Goal: Task Accomplishment & Management: Use online tool/utility

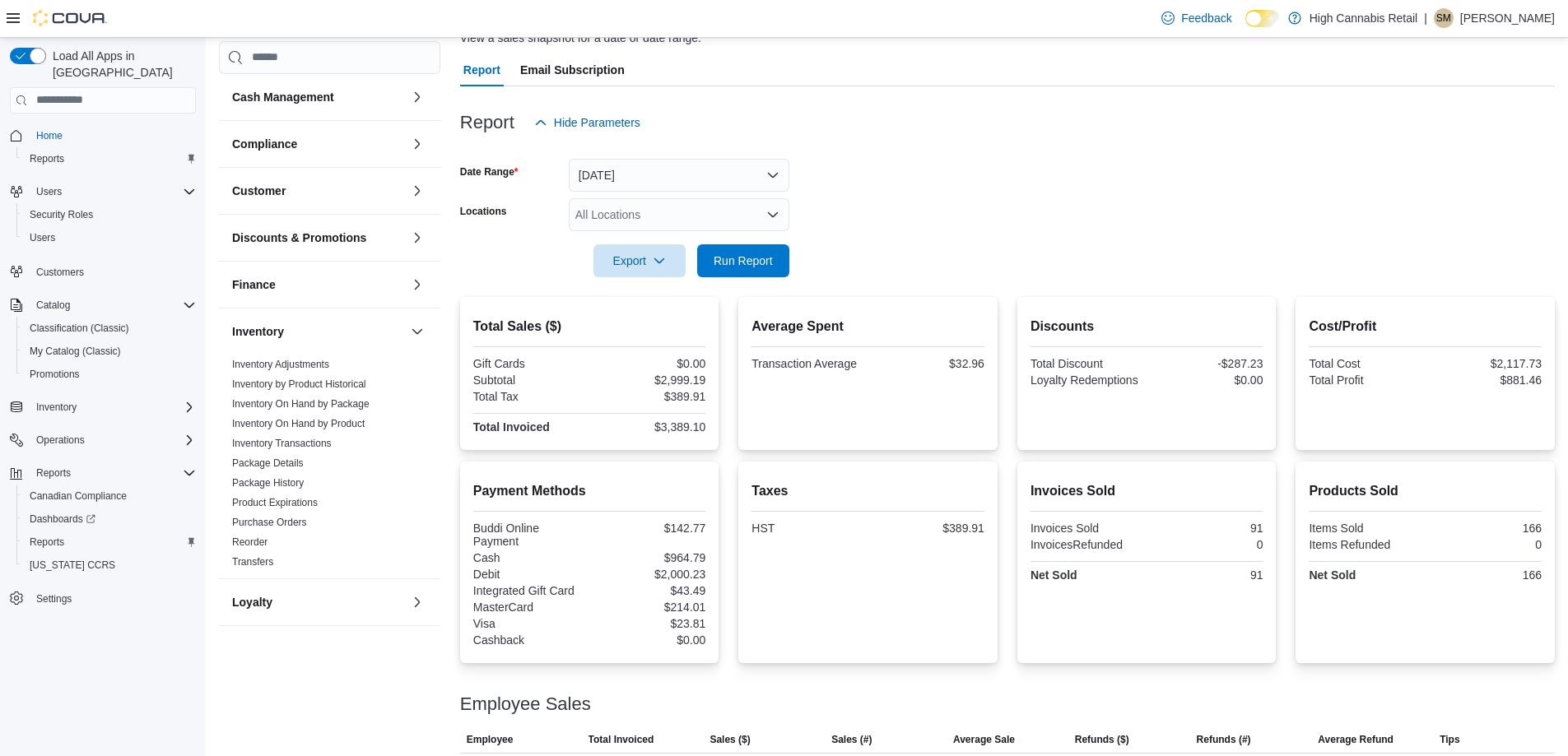
scroll to position [519, 0]
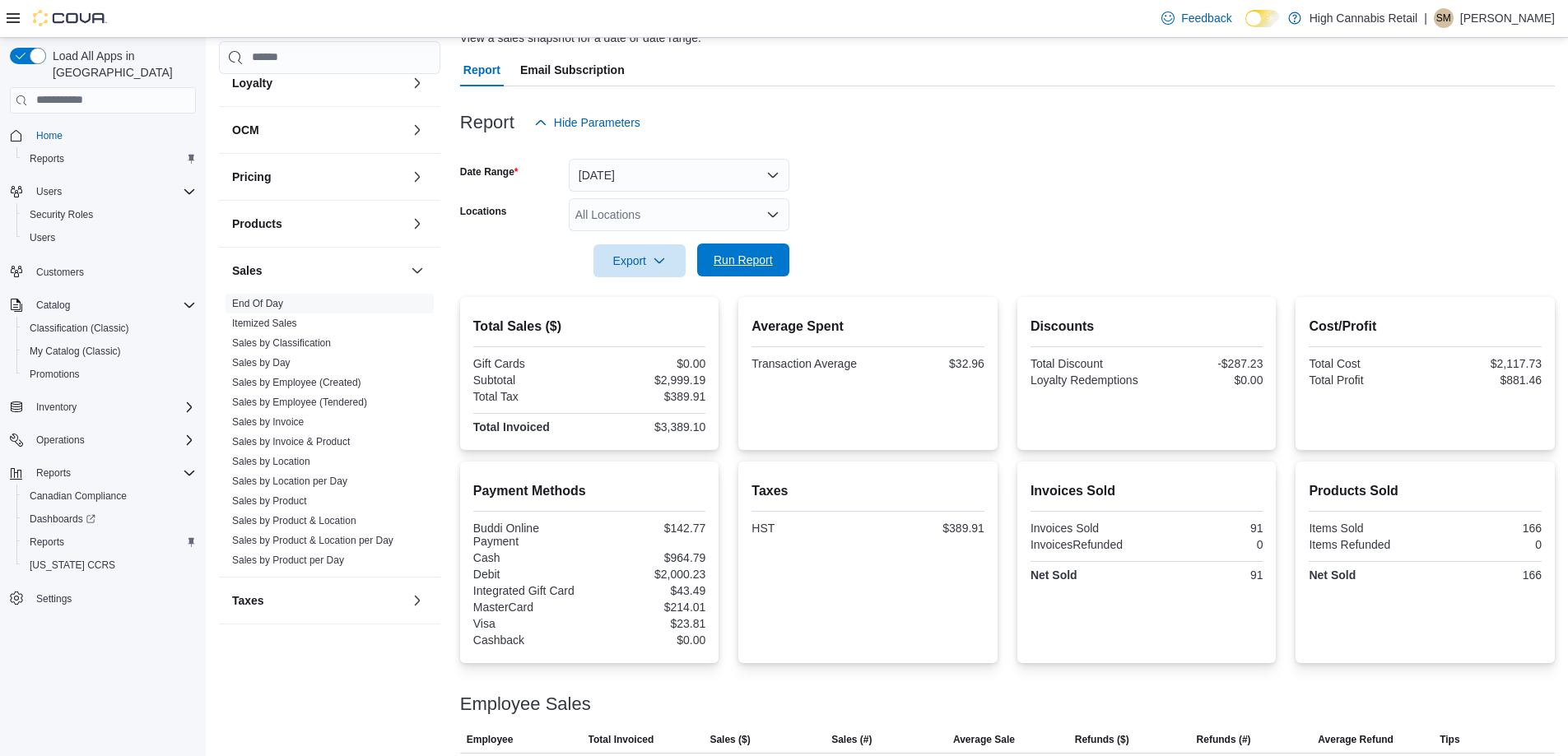
click at [768, 259] on span "Run Report" at bounding box center [743, 260] width 59 height 17
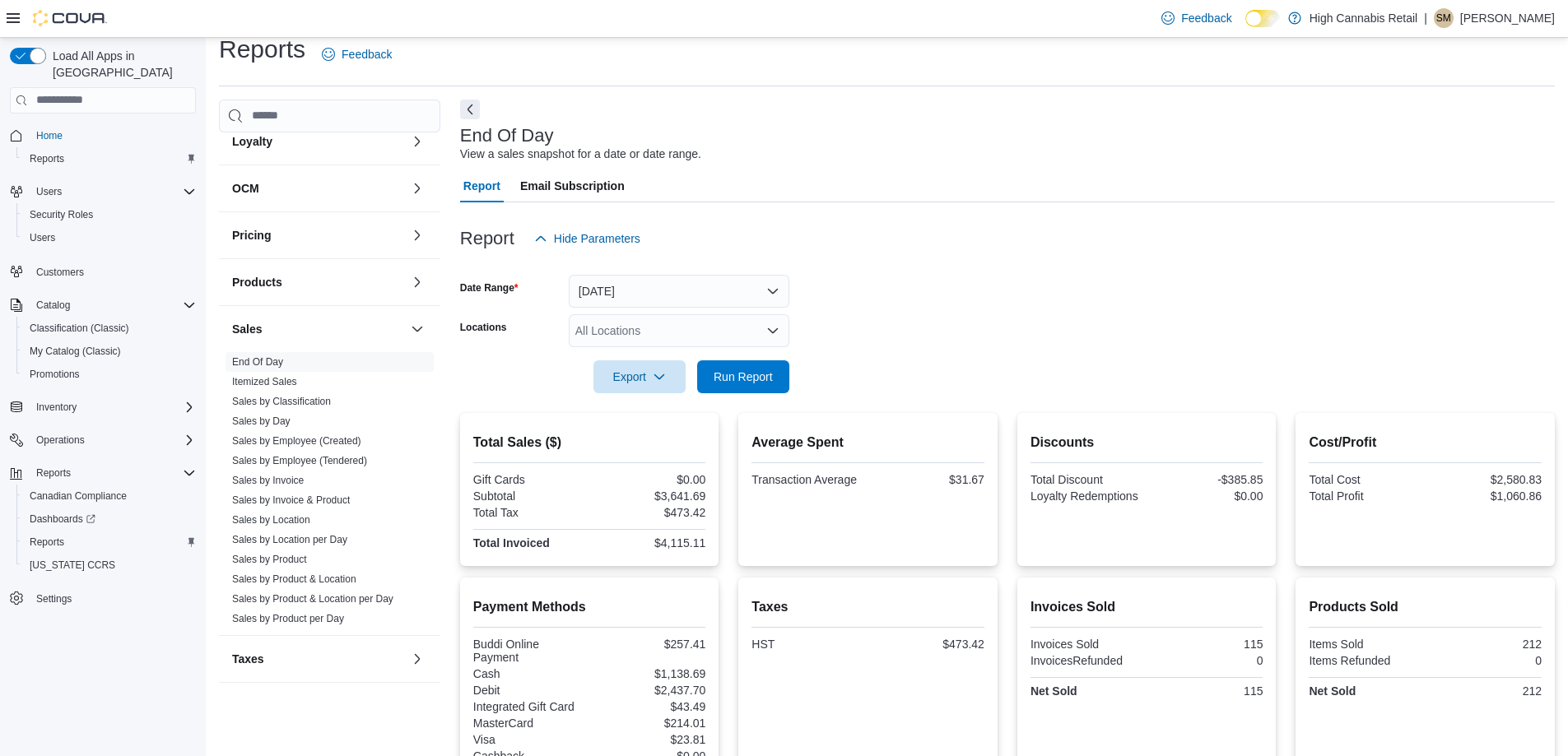
scroll to position [0, 0]
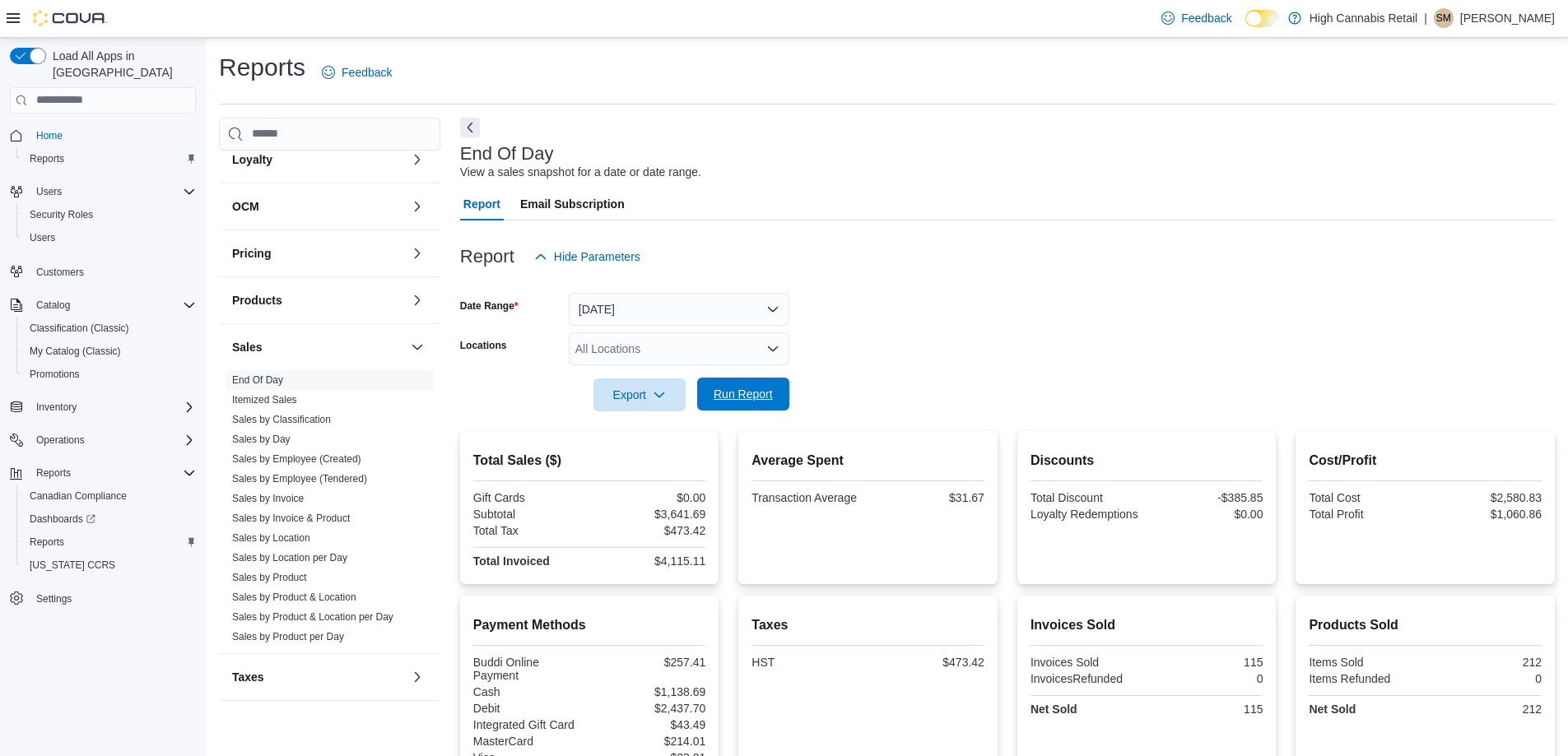
drag, startPoint x: 749, startPoint y: 403, endPoint x: 743, endPoint y: 381, distance: 22.8
click at [748, 398] on span "Run Report" at bounding box center [743, 394] width 59 height 17
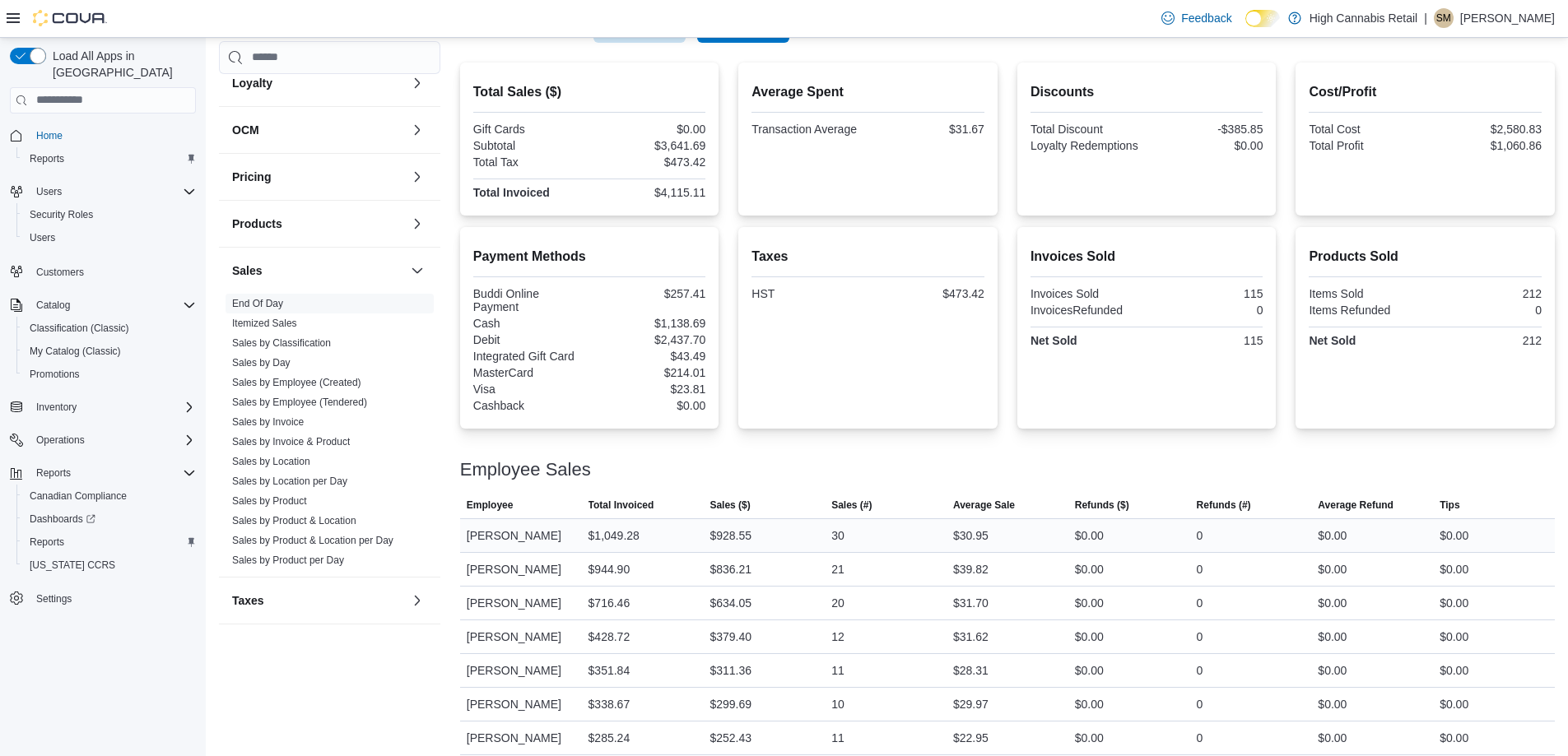
scroll to position [381, 0]
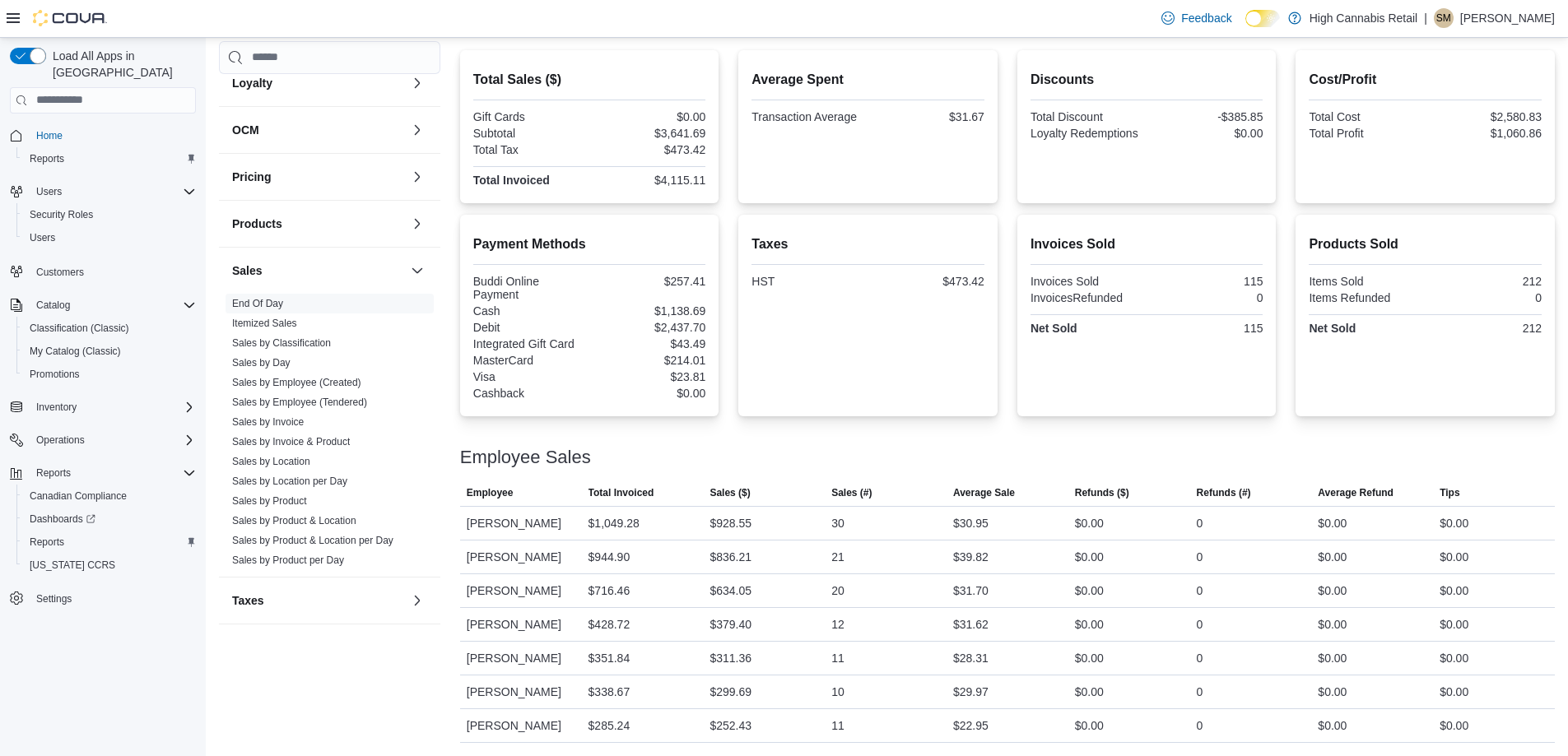
click at [1428, 372] on div "Products Sold Items Sold 212 Items Refunded 0 Net Sold 212" at bounding box center [1425, 315] width 233 height 175
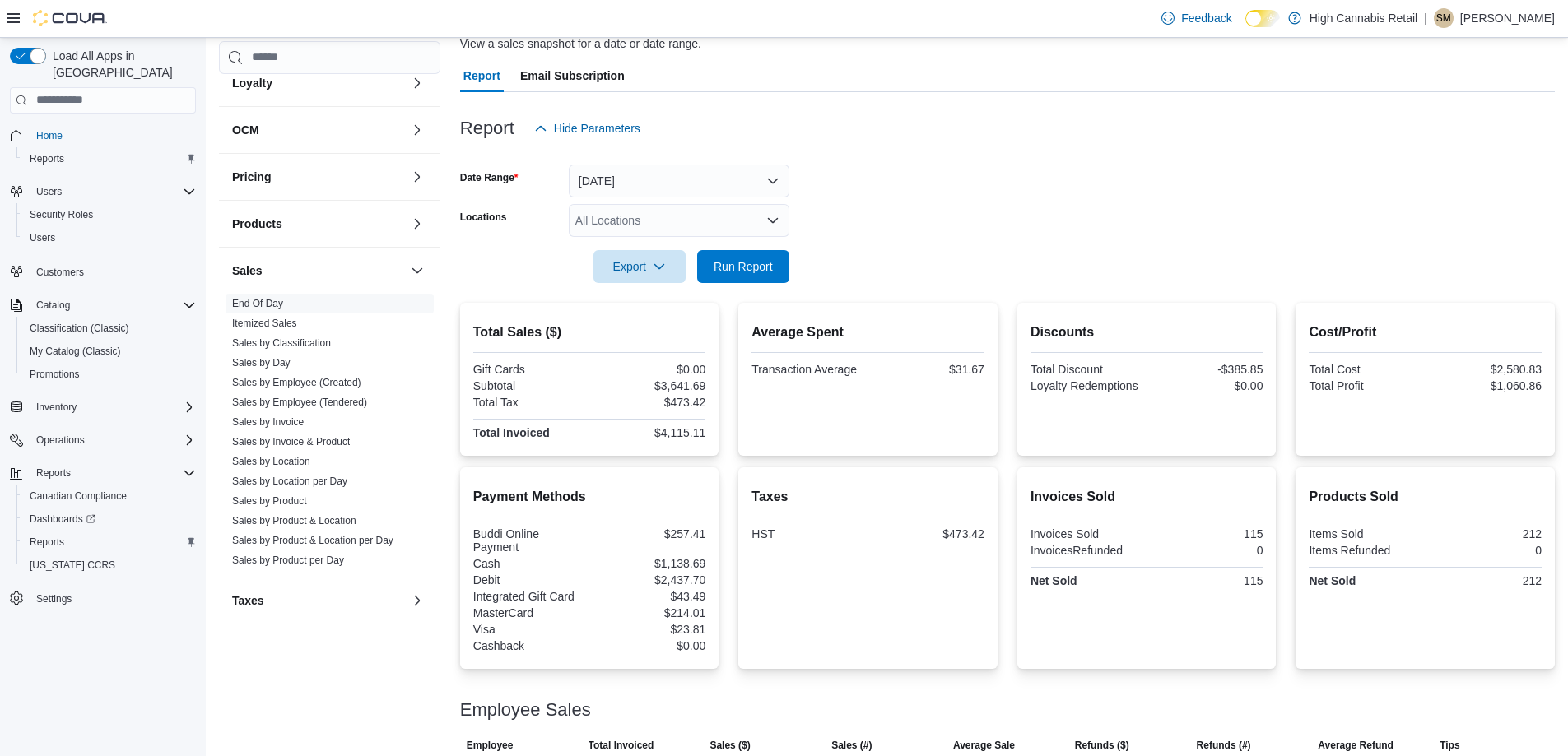
scroll to position [52, 0]
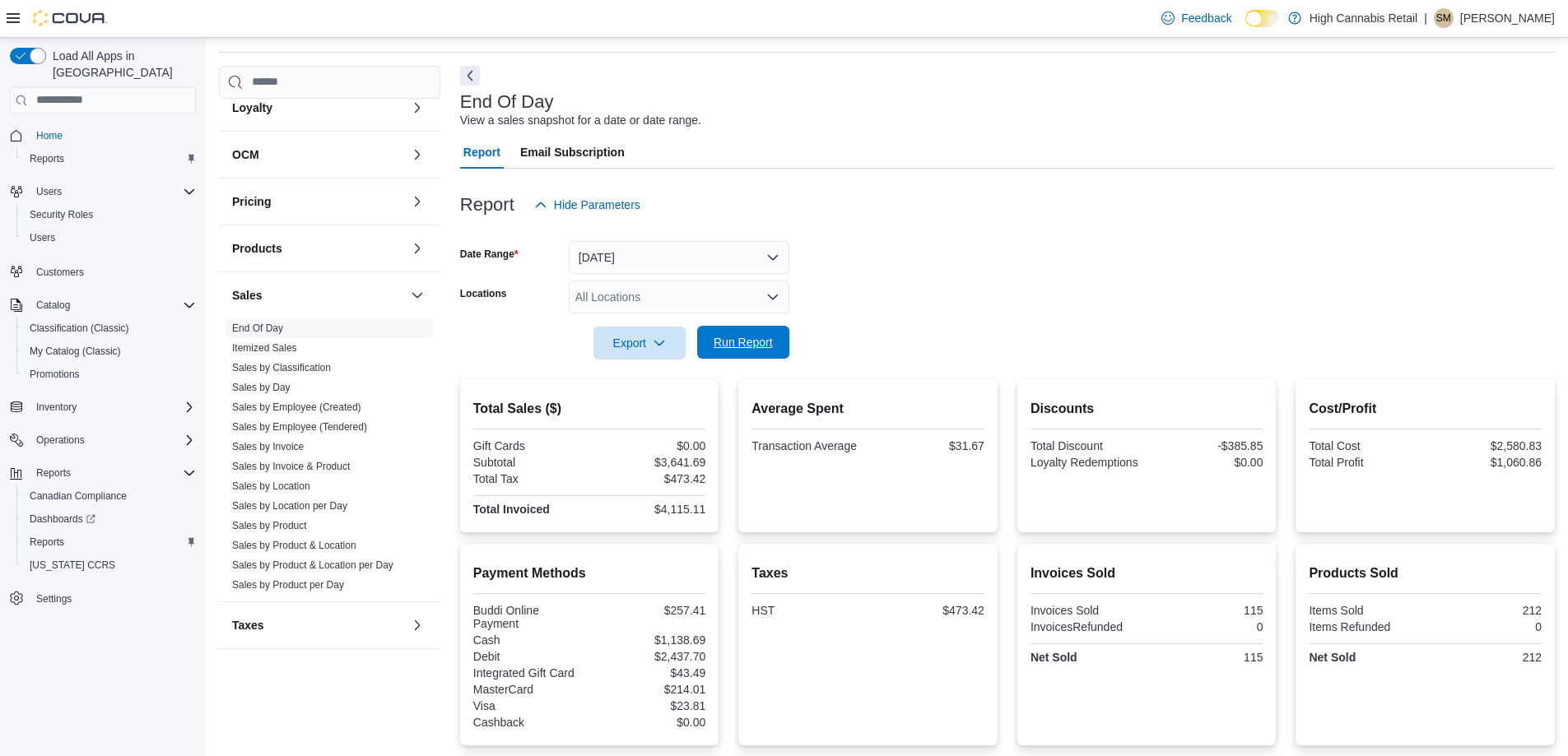
click at [746, 342] on span "Run Report" at bounding box center [743, 342] width 59 height 17
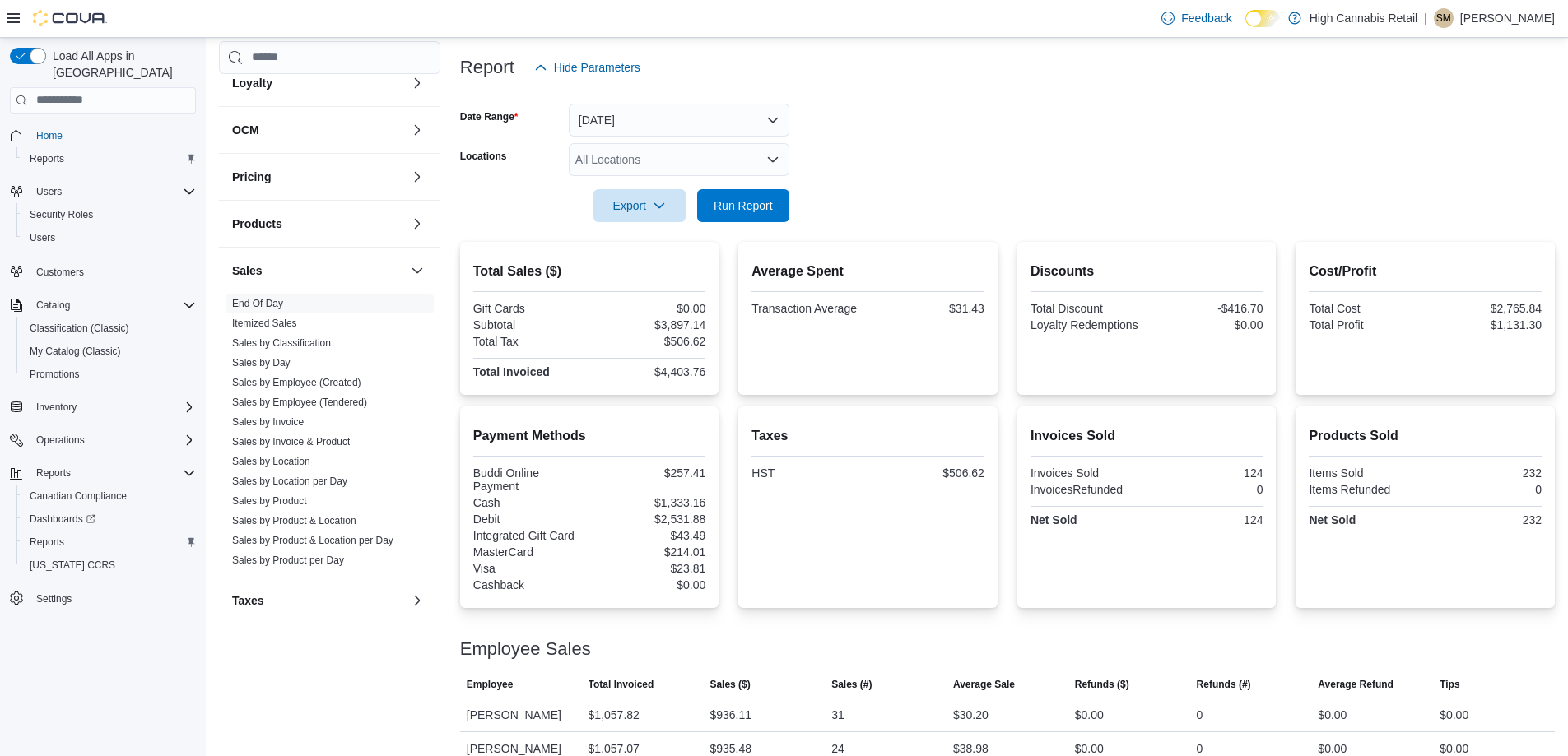
scroll to position [134, 0]
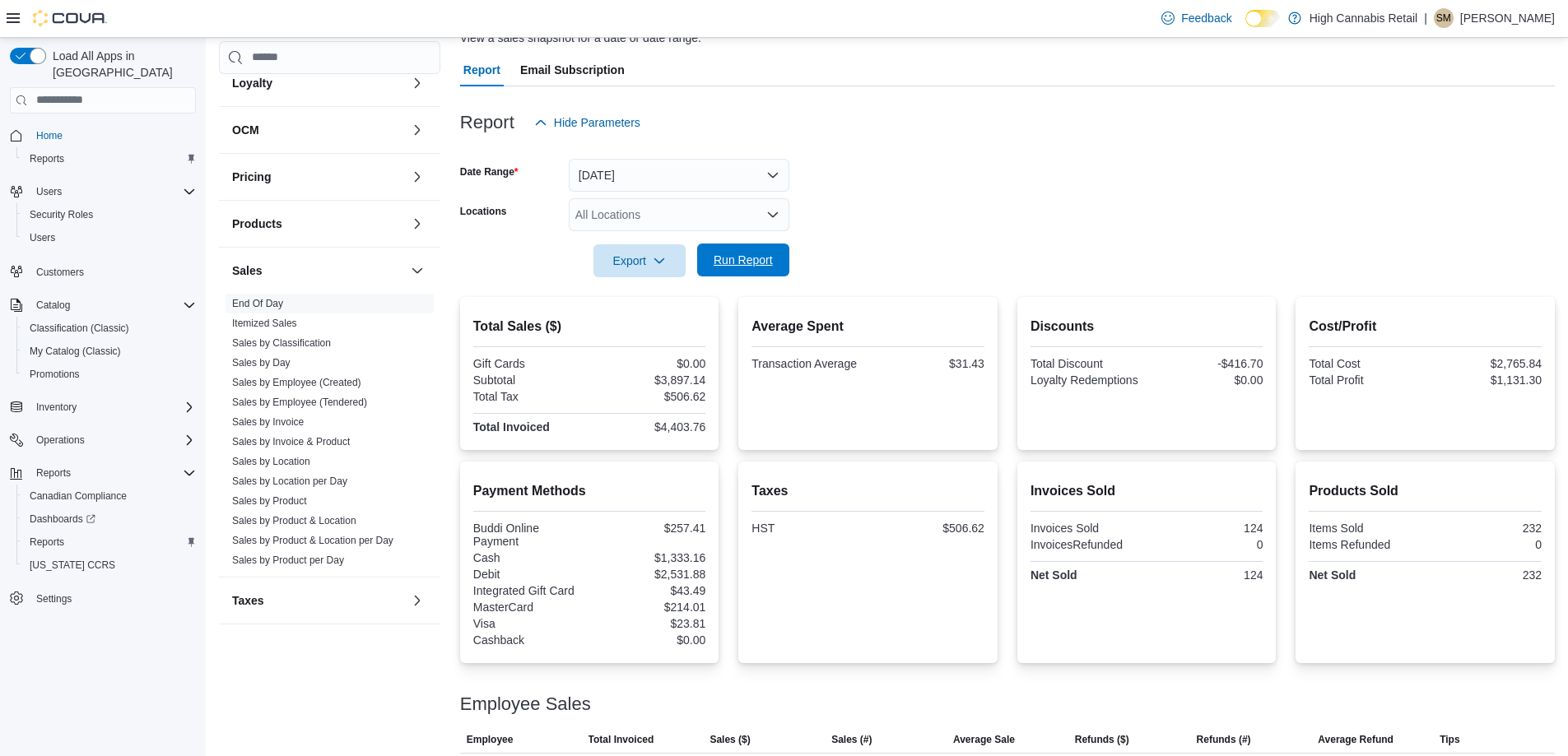
click at [764, 251] on span "Run Report" at bounding box center [743, 260] width 72 height 33
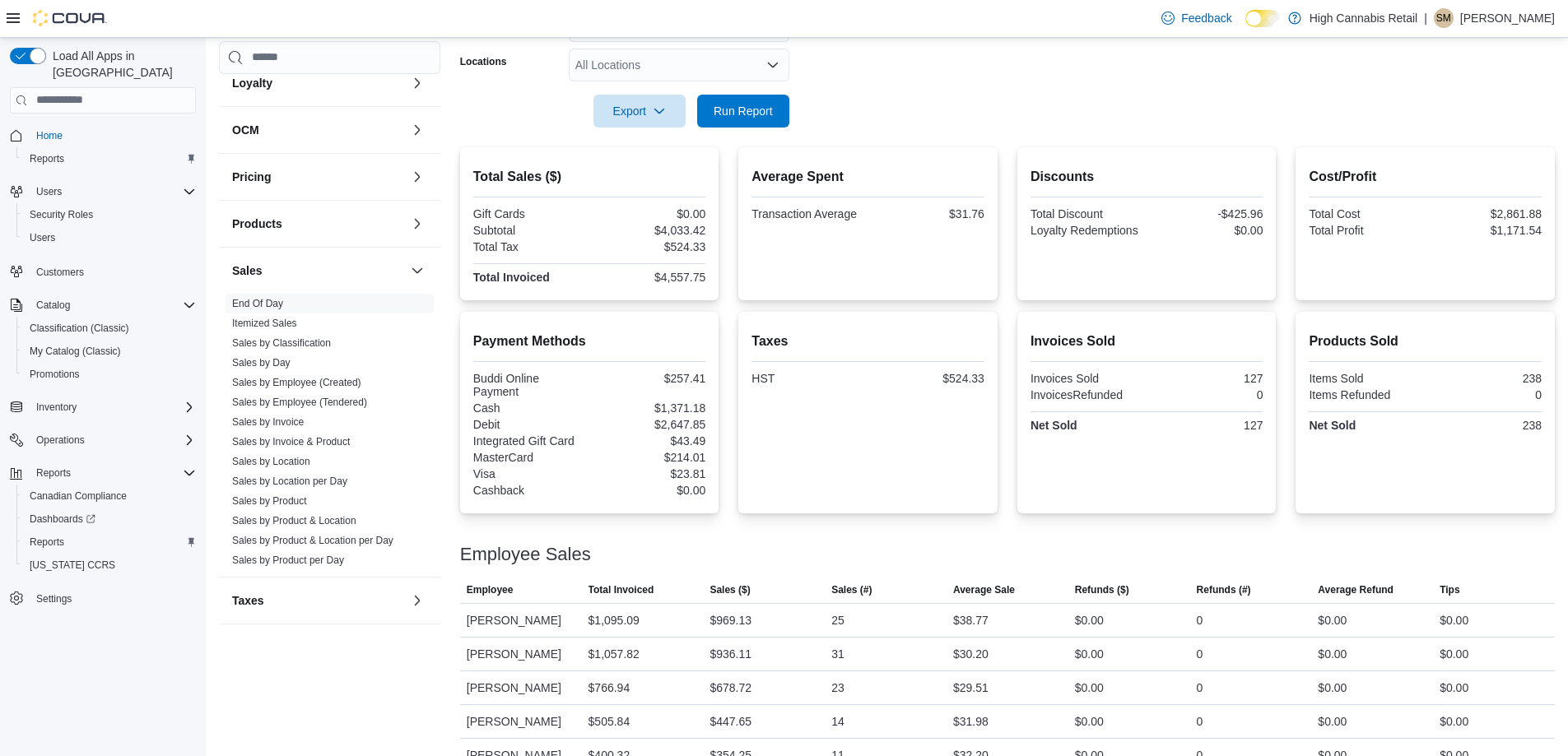
scroll to position [217, 0]
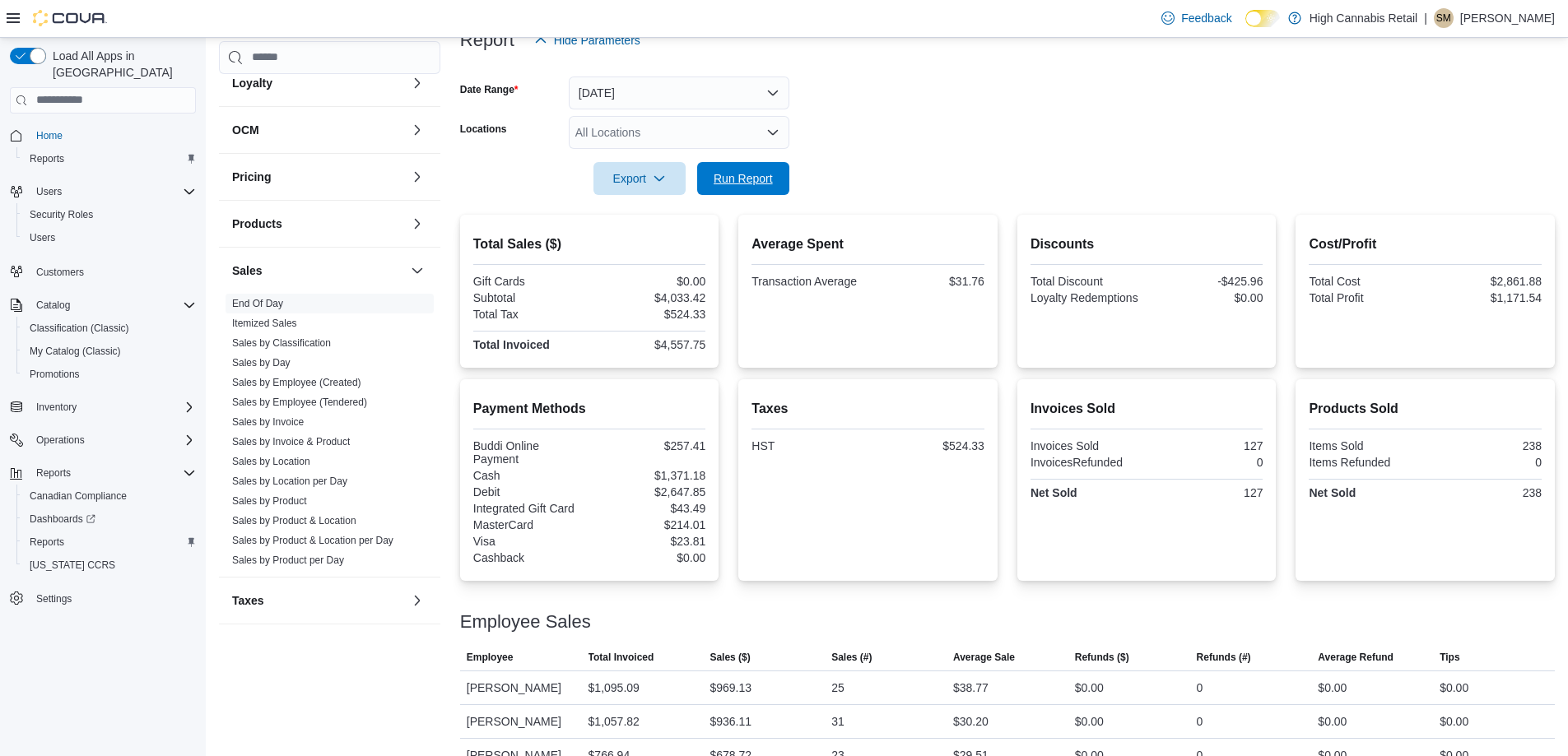
drag, startPoint x: 742, startPoint y: 175, endPoint x: 768, endPoint y: 331, distance: 158.2
click at [742, 175] on span "Run Report" at bounding box center [743, 179] width 59 height 17
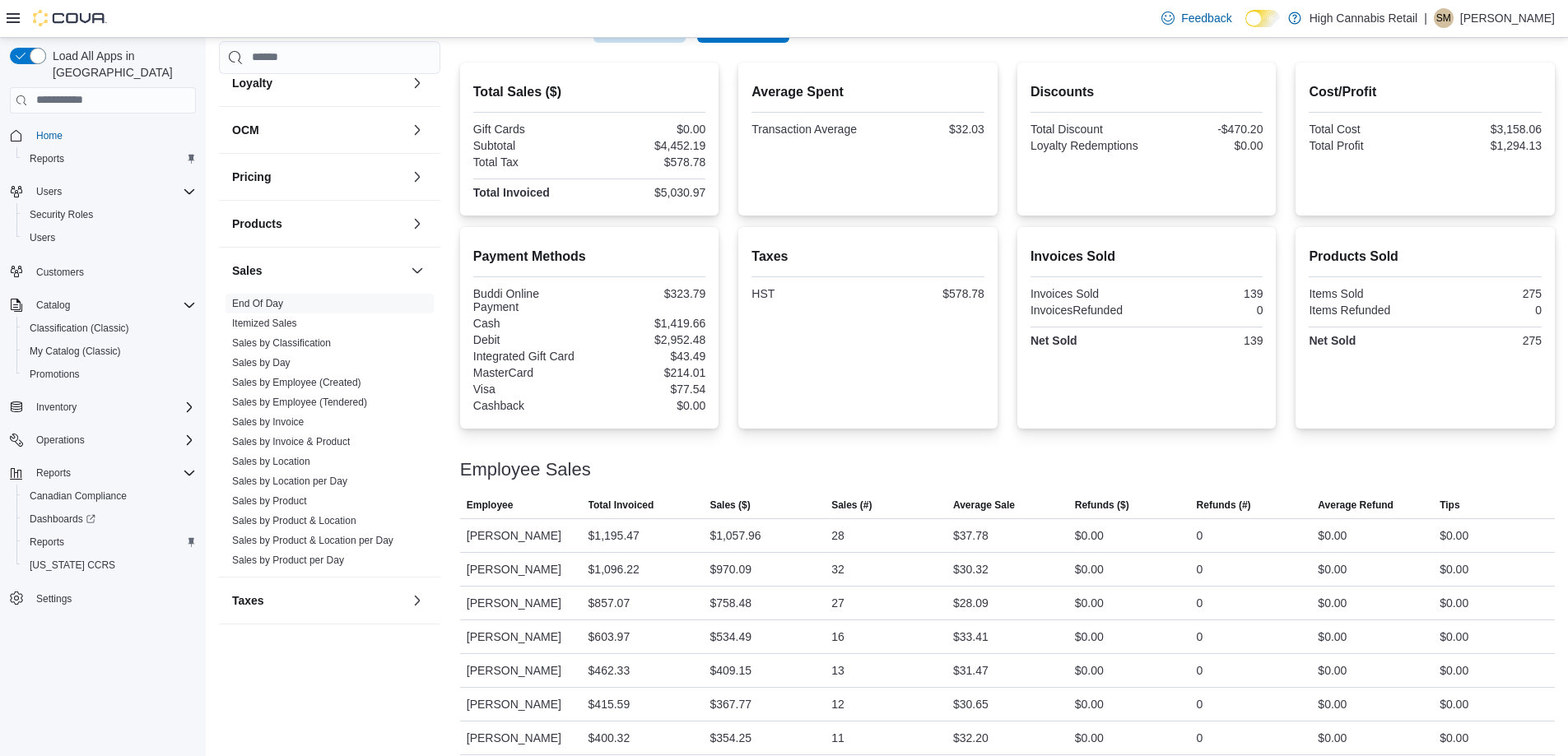
scroll to position [381, 0]
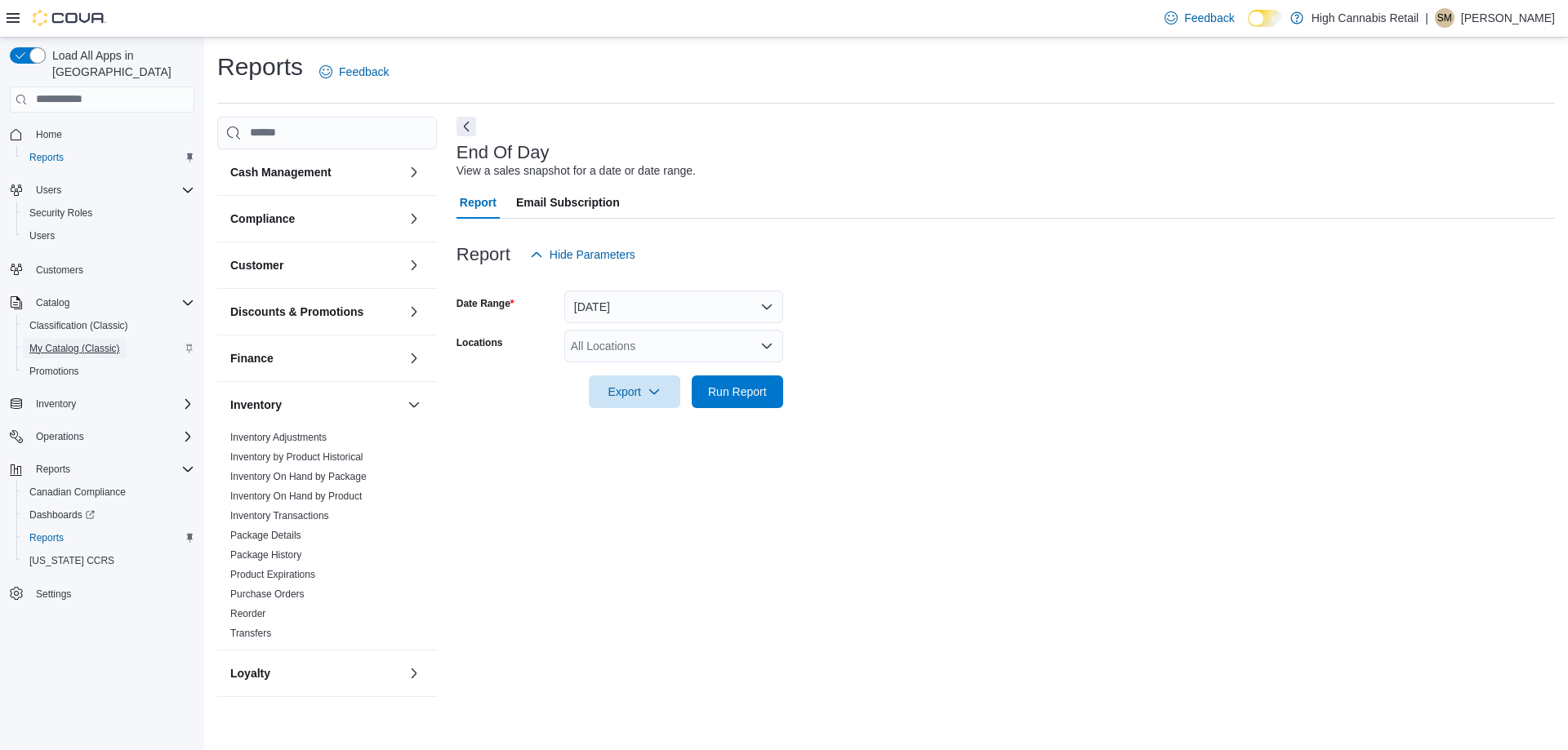
click at [91, 342] on span "My Catalog (Classic)" at bounding box center [74, 349] width 91 height 13
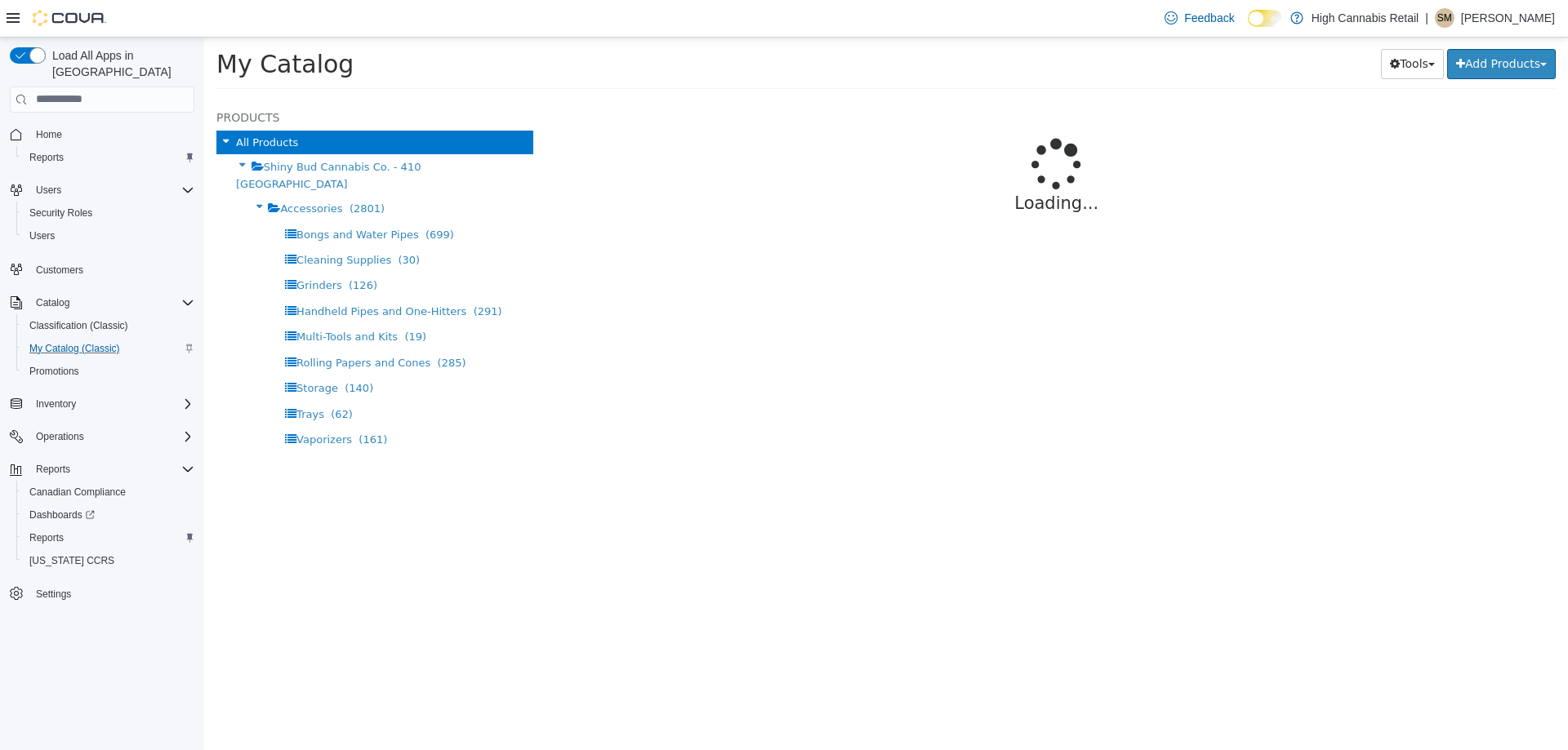
select select "**********"
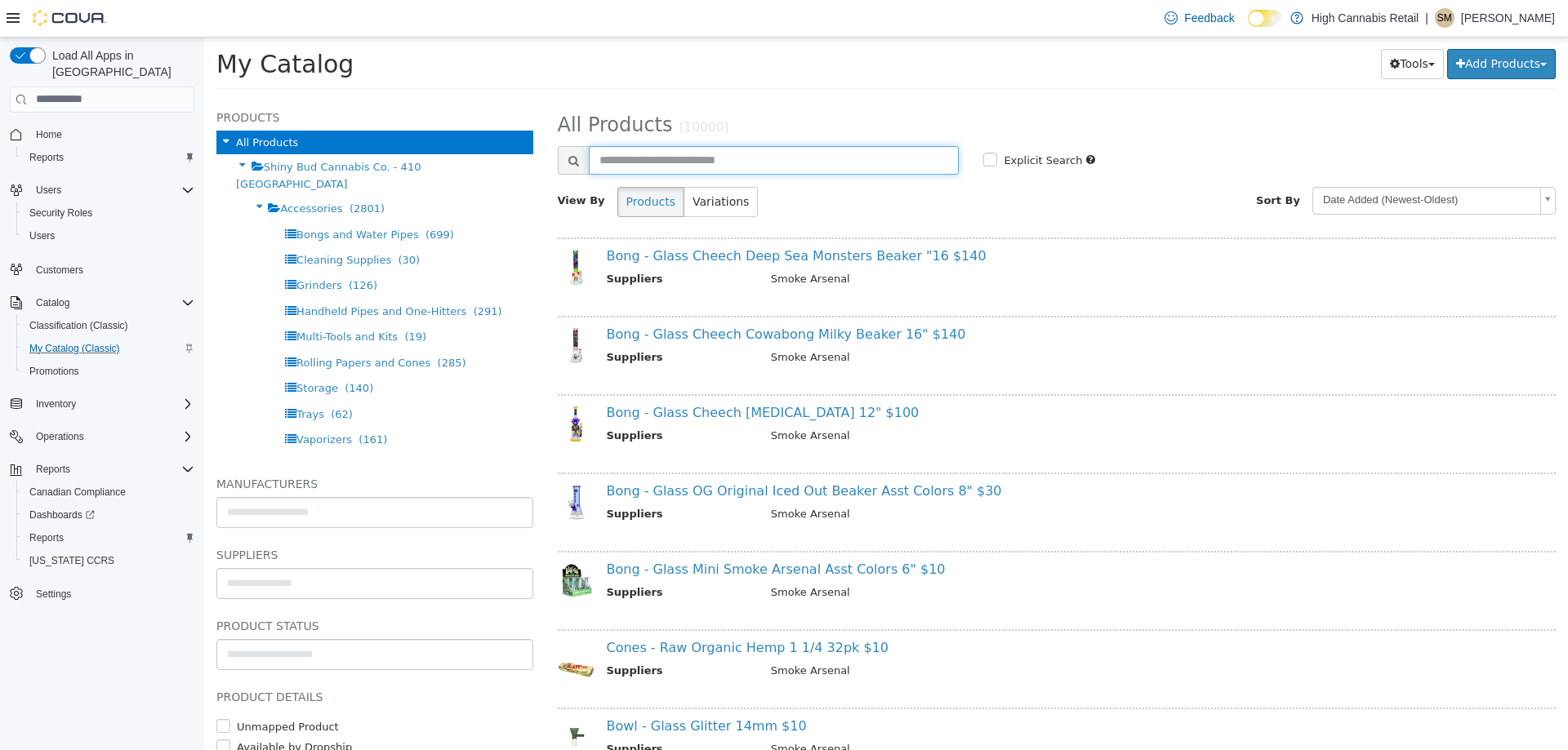
click at [679, 151] on input "text" at bounding box center [774, 159] width 371 height 28
type input "******"
select select "**********"
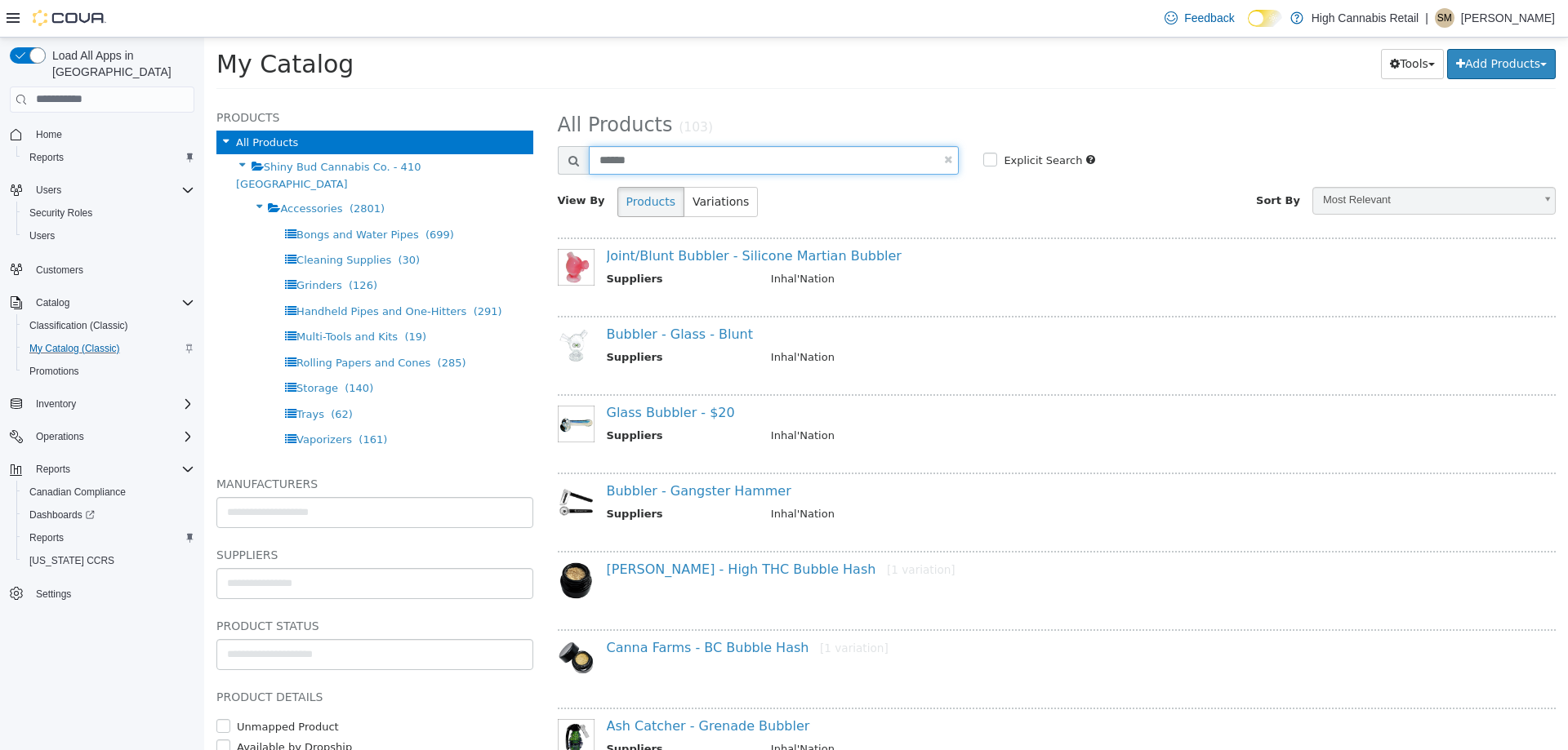
click at [669, 148] on input "******" at bounding box center [774, 159] width 371 height 28
type input "**********"
select select "**********"
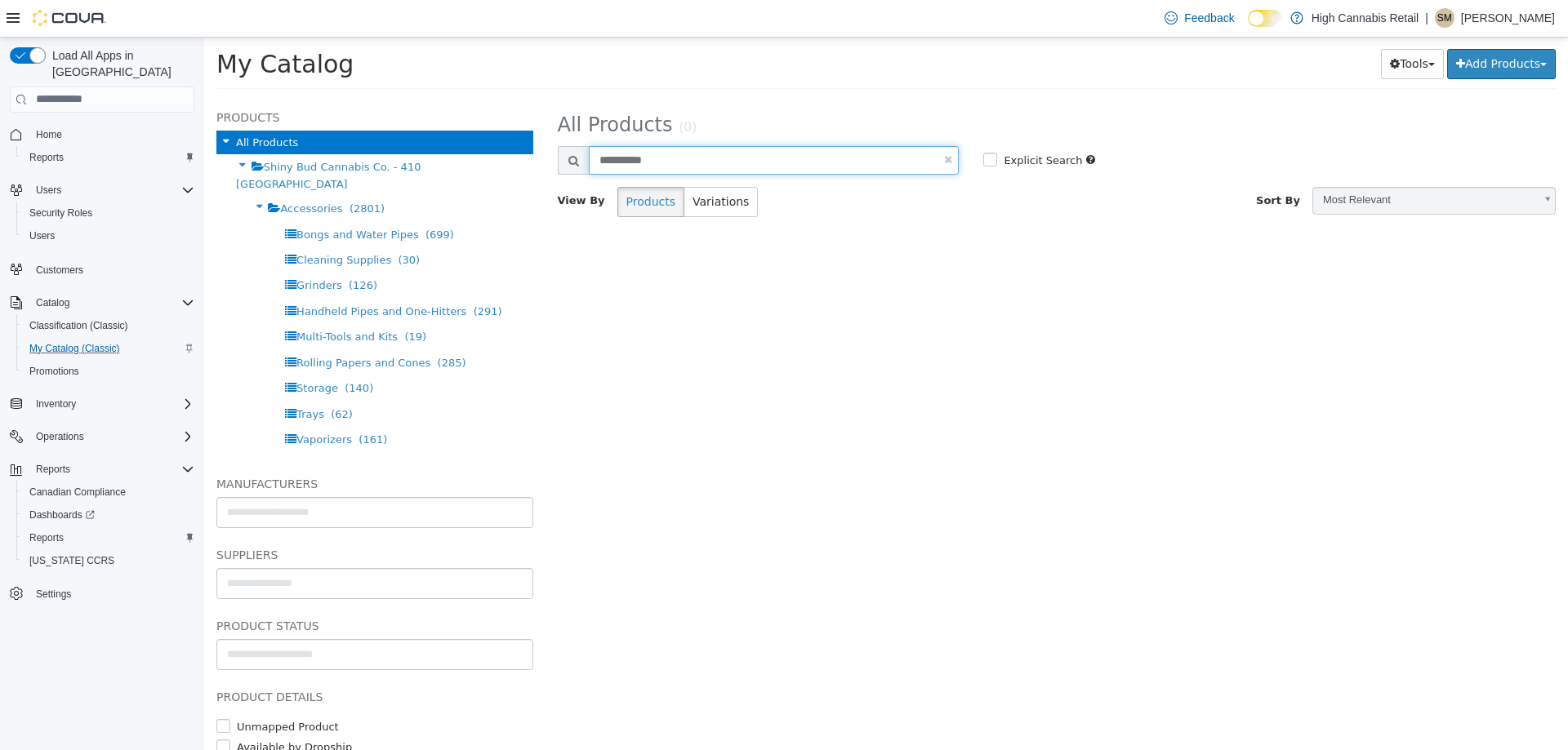
click at [635, 159] on input "**********" at bounding box center [774, 159] width 371 height 28
select select "**********"
click at [636, 159] on input "**********" at bounding box center [774, 159] width 371 height 28
type input "**********"
select select "**********"
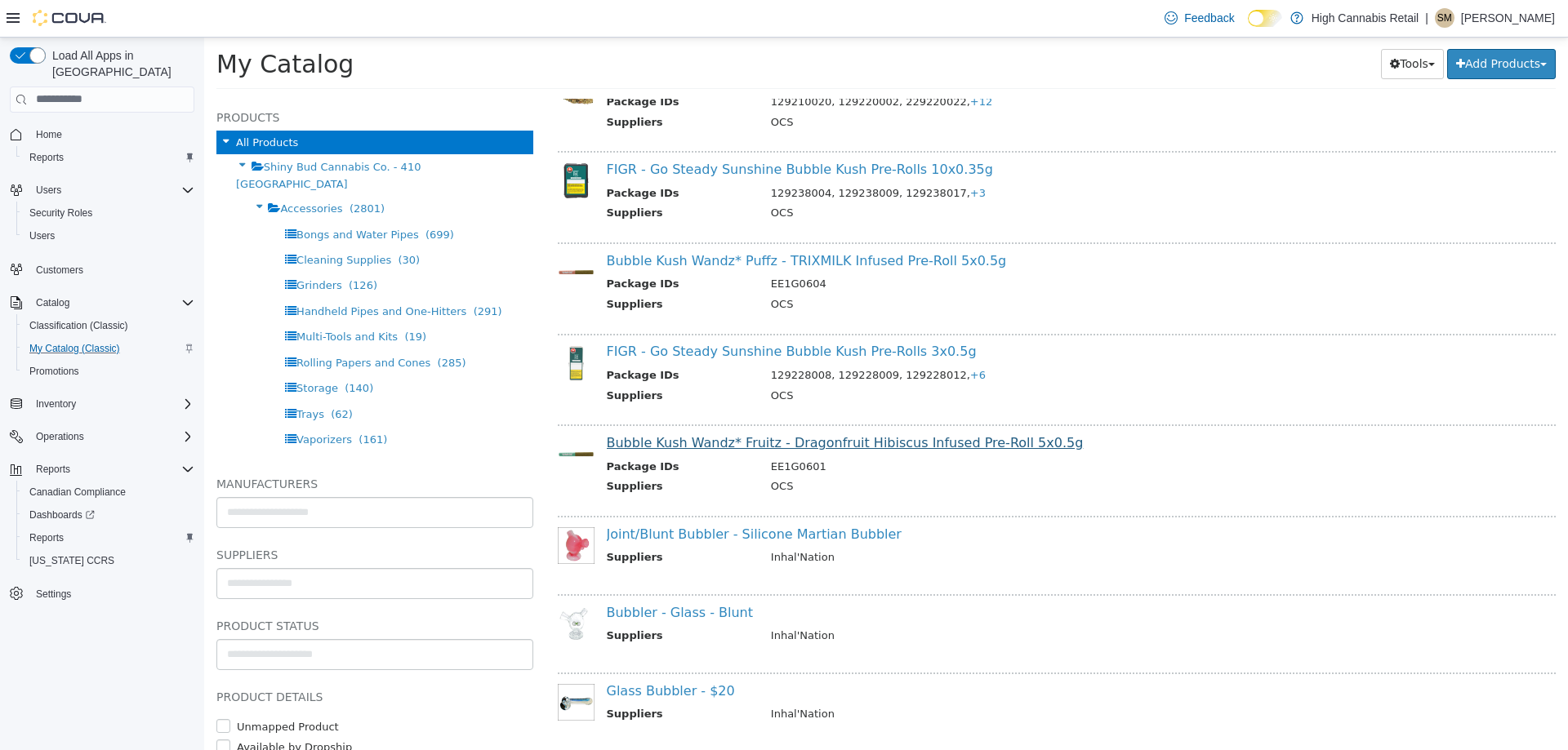
scroll to position [816, 0]
click at [834, 444] on link "Bubble Kush Wandz* Fruitz - Dragonfruit Hibiscus Infused Pre-Roll 5x0.5g" at bounding box center [845, 441] width 476 height 16
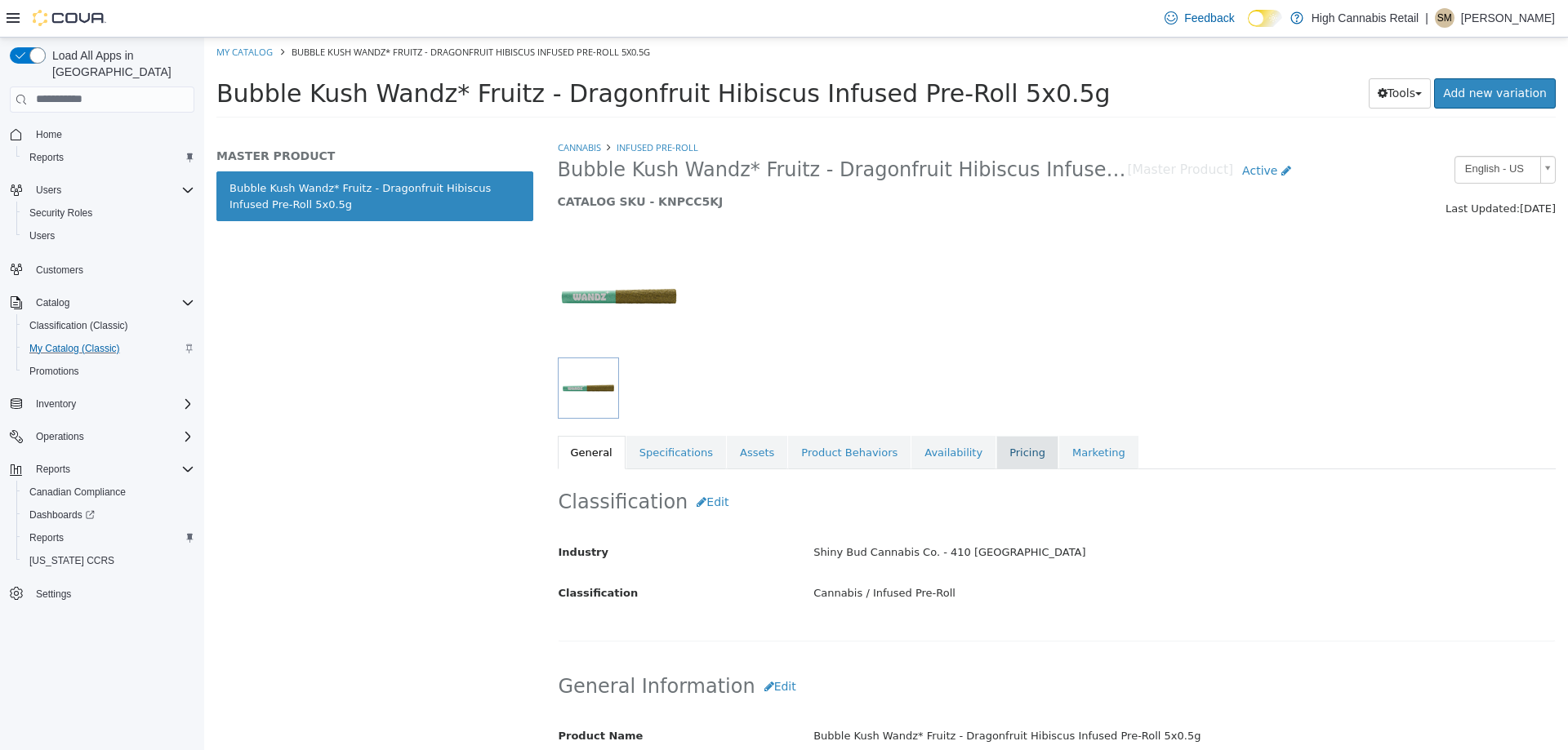
click at [996, 468] on link "Pricing" at bounding box center [1027, 452] width 62 height 34
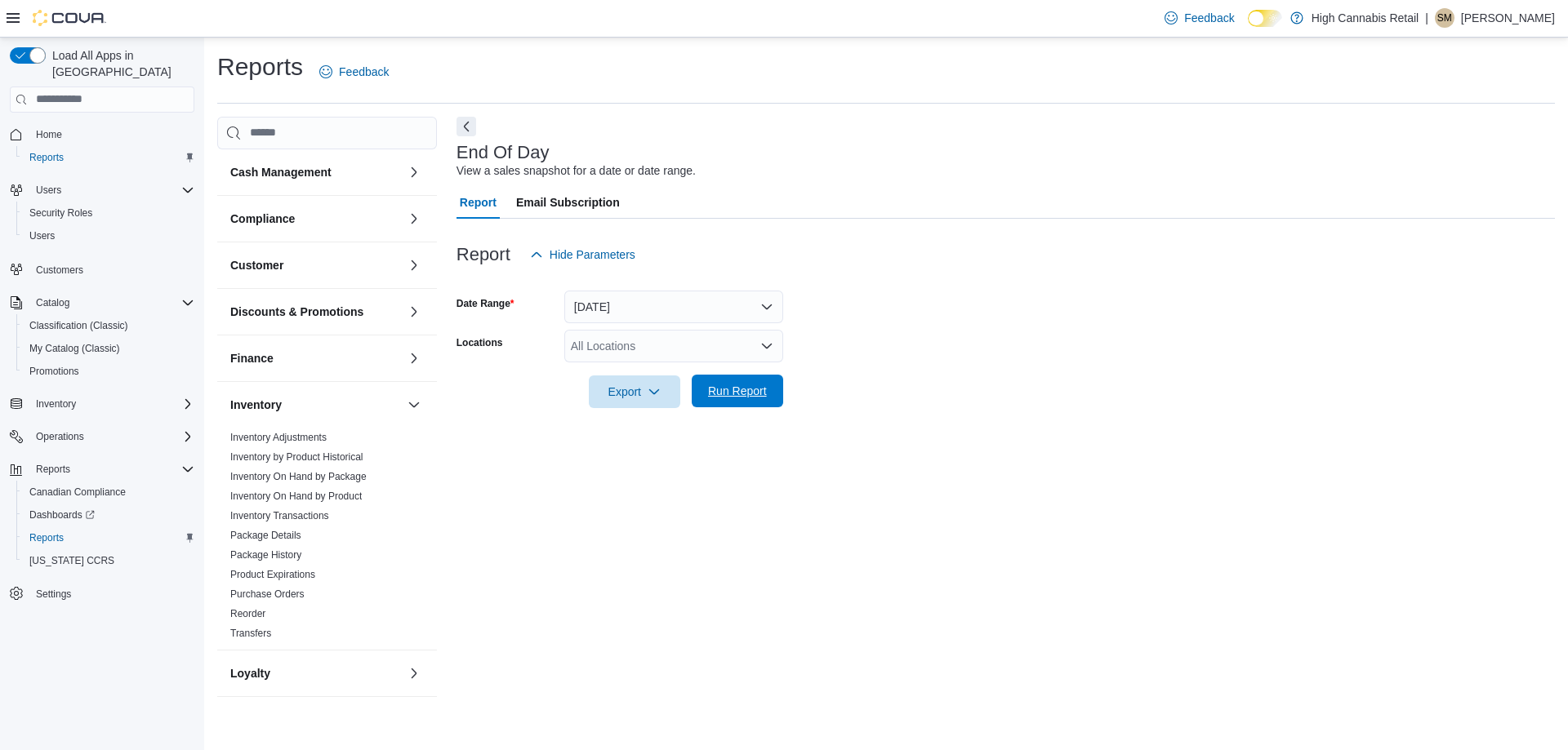
click at [747, 402] on span "Run Report" at bounding box center [737, 391] width 72 height 33
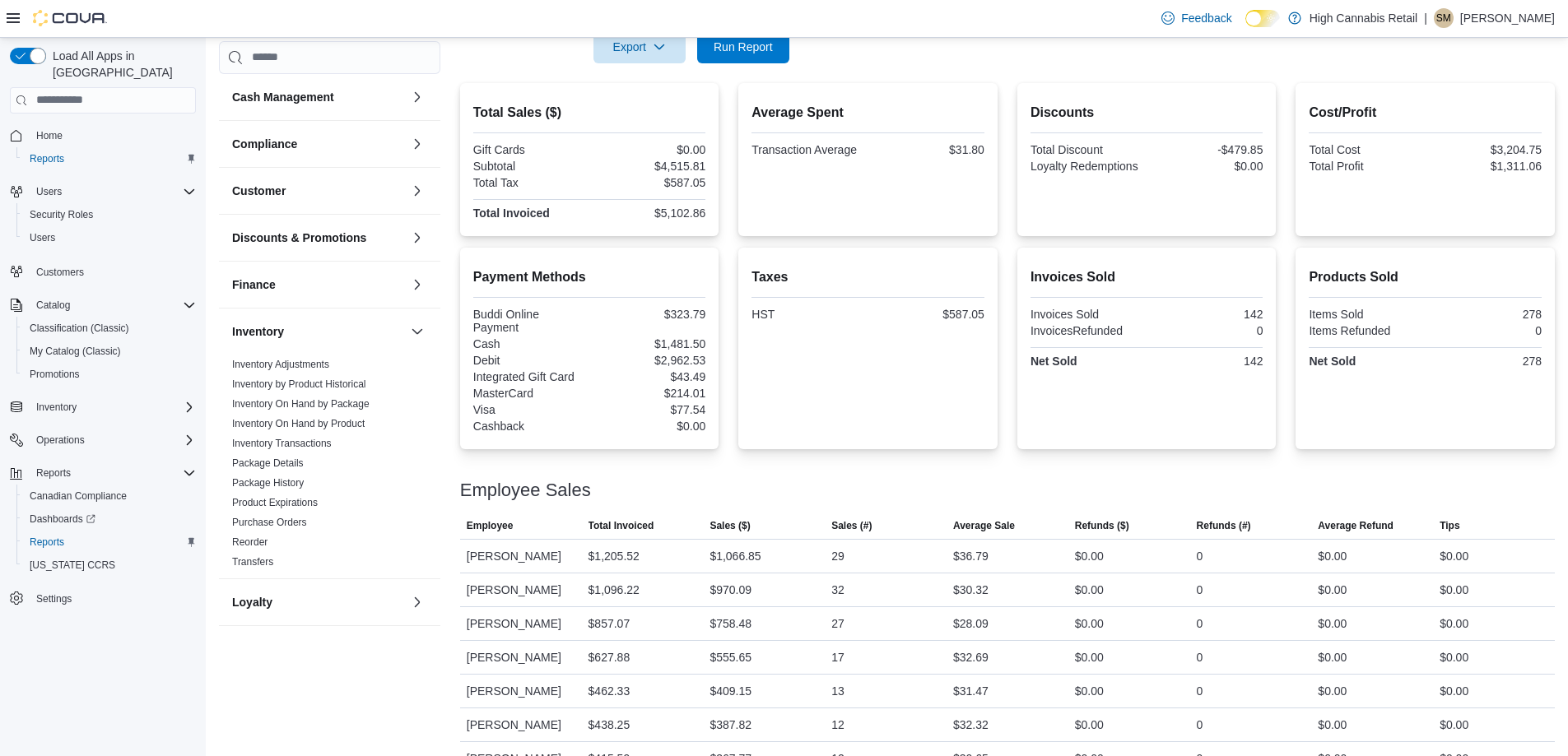
scroll to position [381, 0]
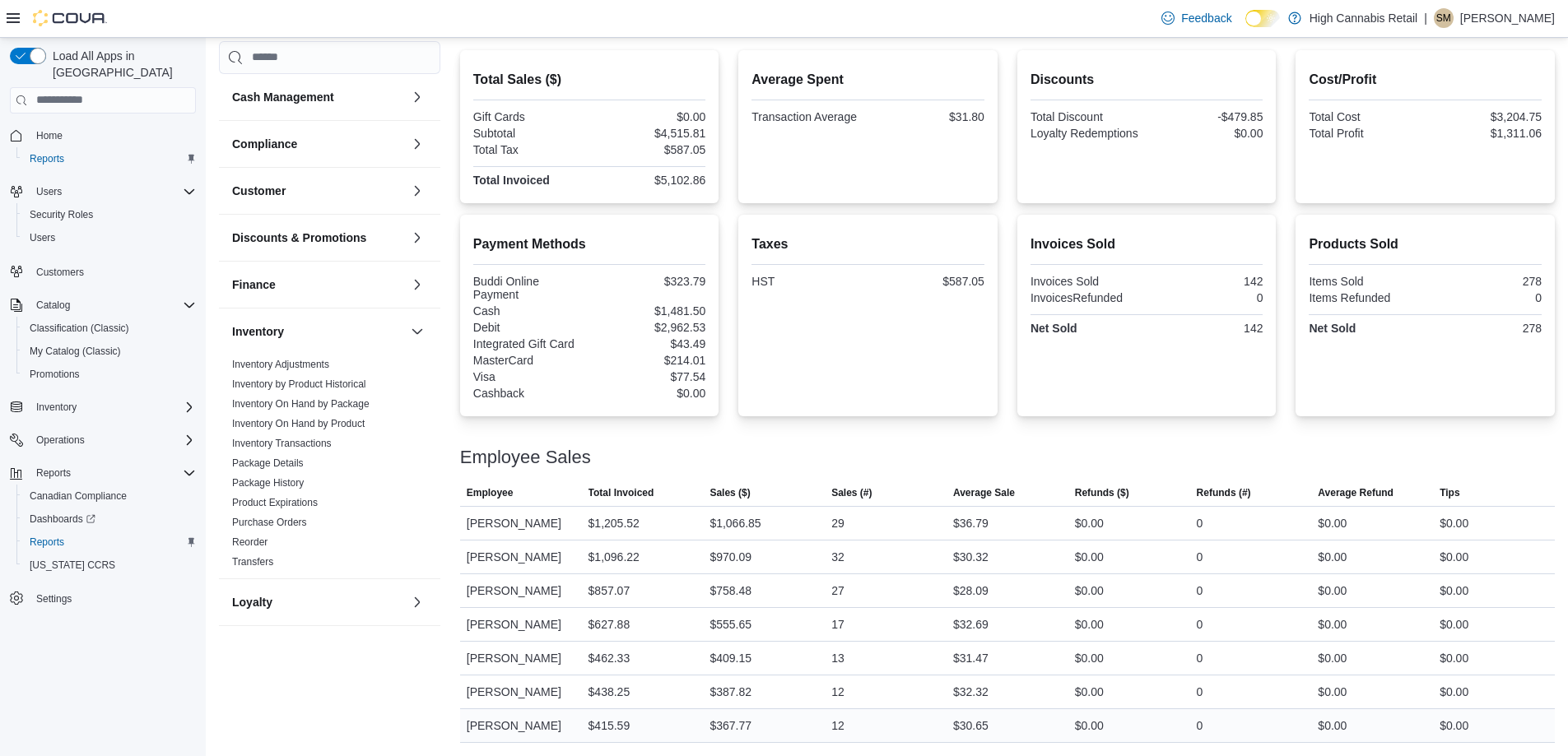
click at [1233, 716] on div "0" at bounding box center [1251, 726] width 122 height 33
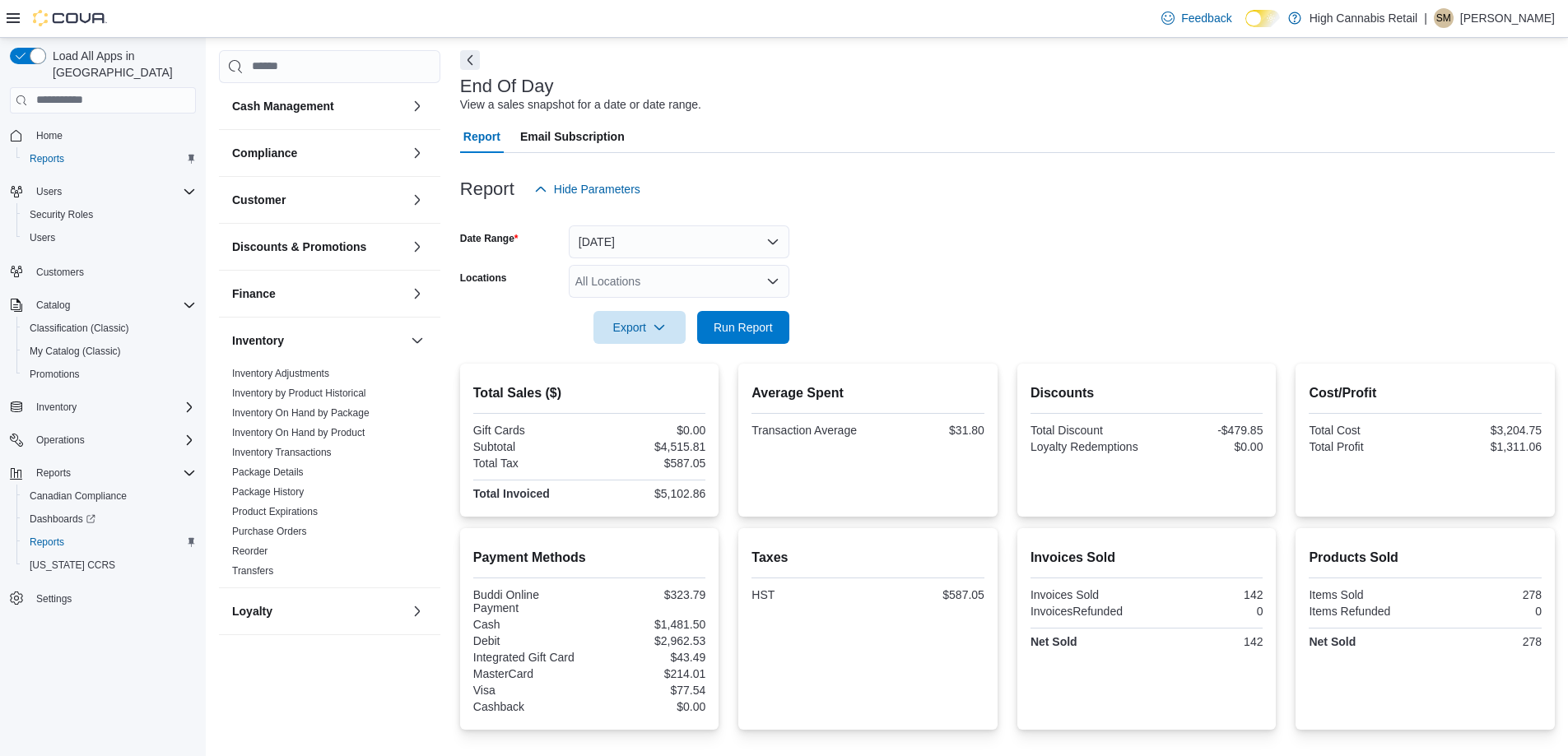
scroll to position [52, 0]
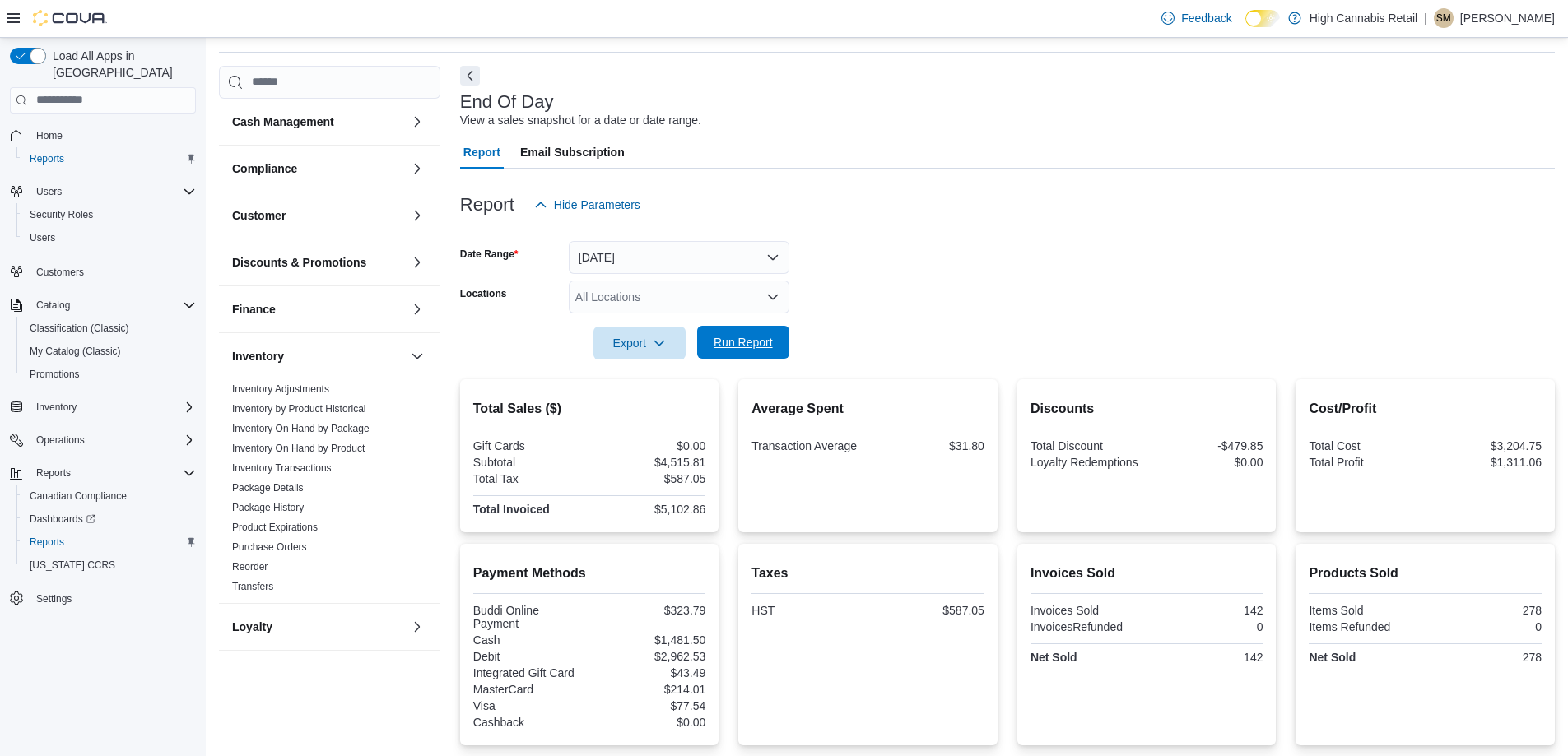
click at [758, 348] on span "Run Report" at bounding box center [743, 342] width 59 height 17
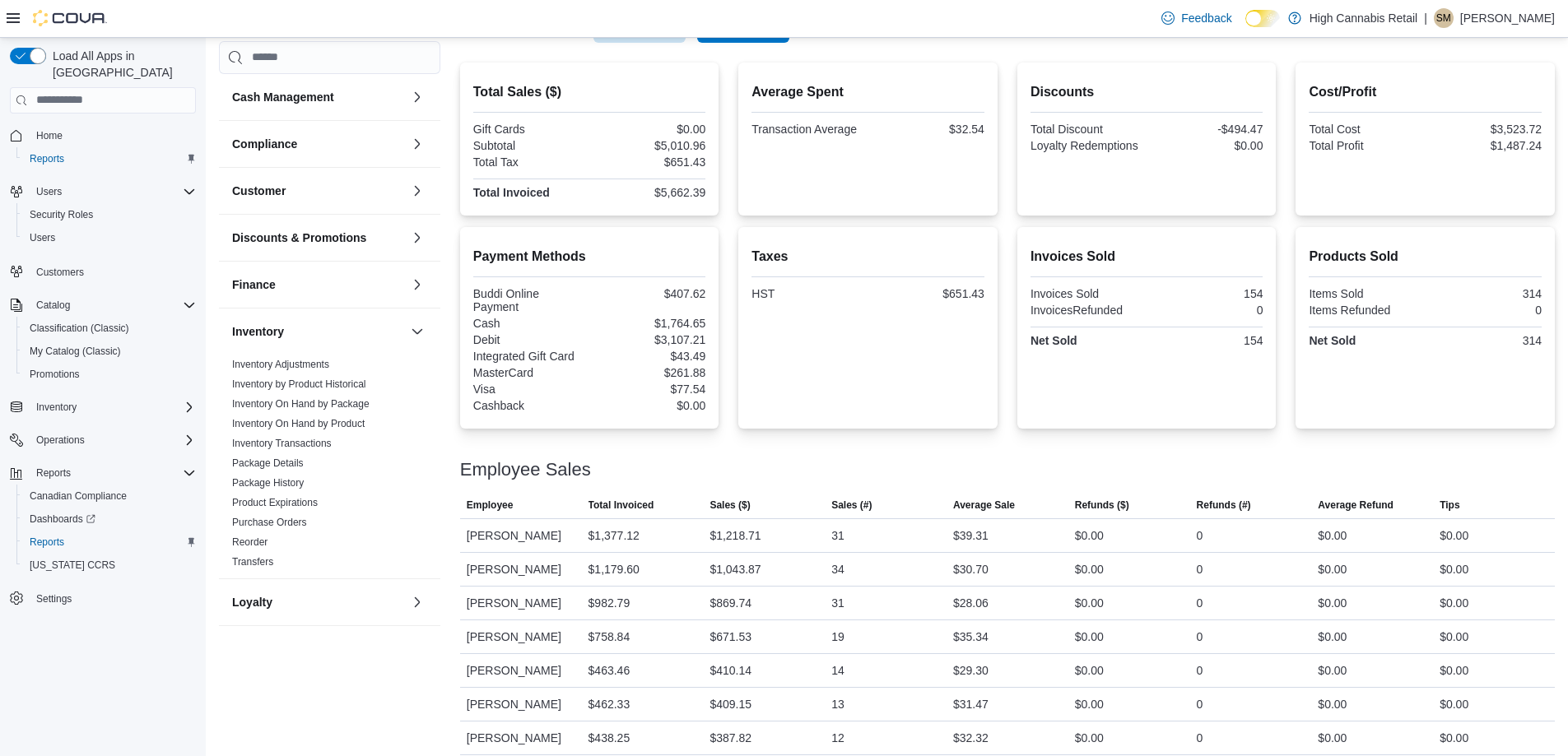
scroll to position [381, 0]
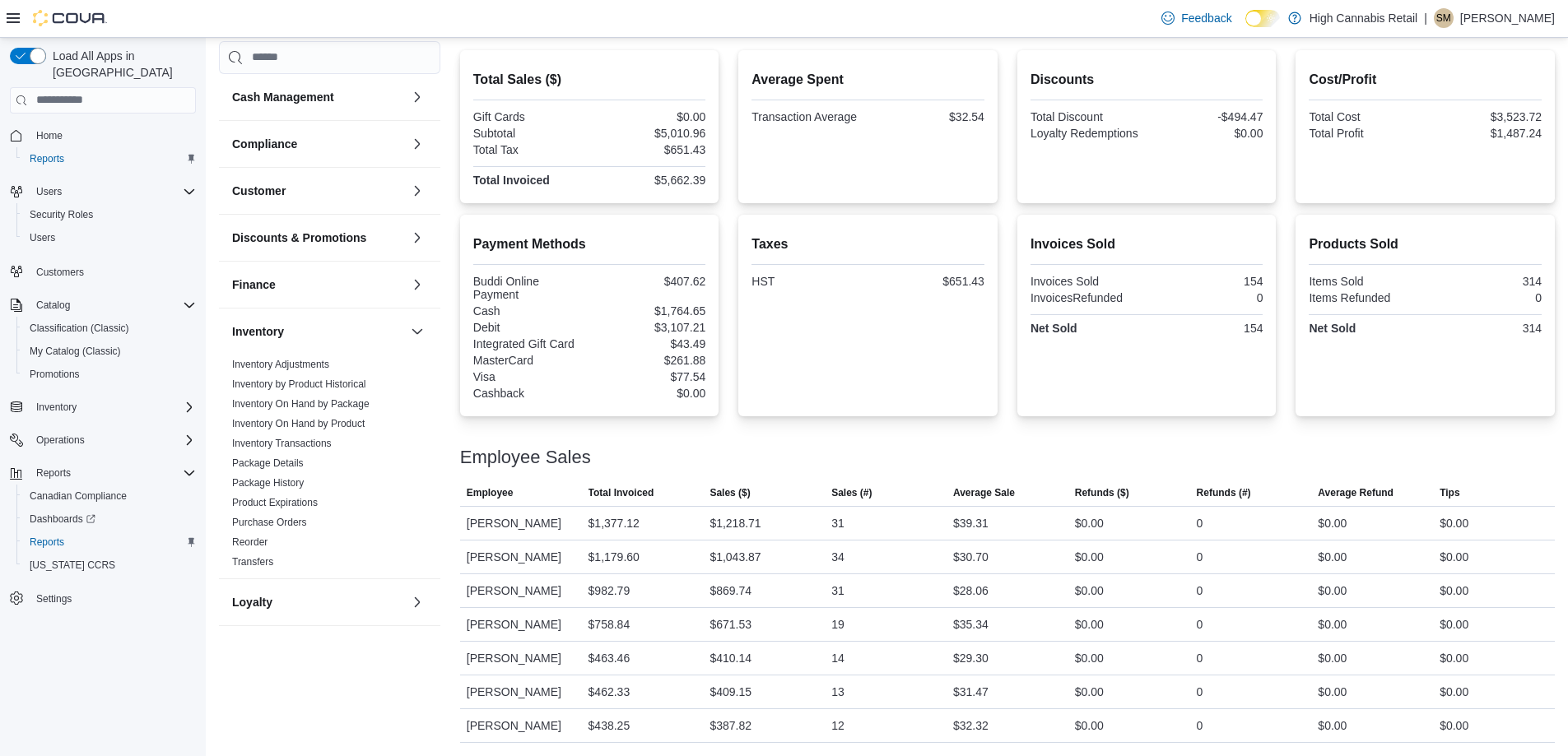
click at [951, 443] on div at bounding box center [1007, 438] width 1095 height 19
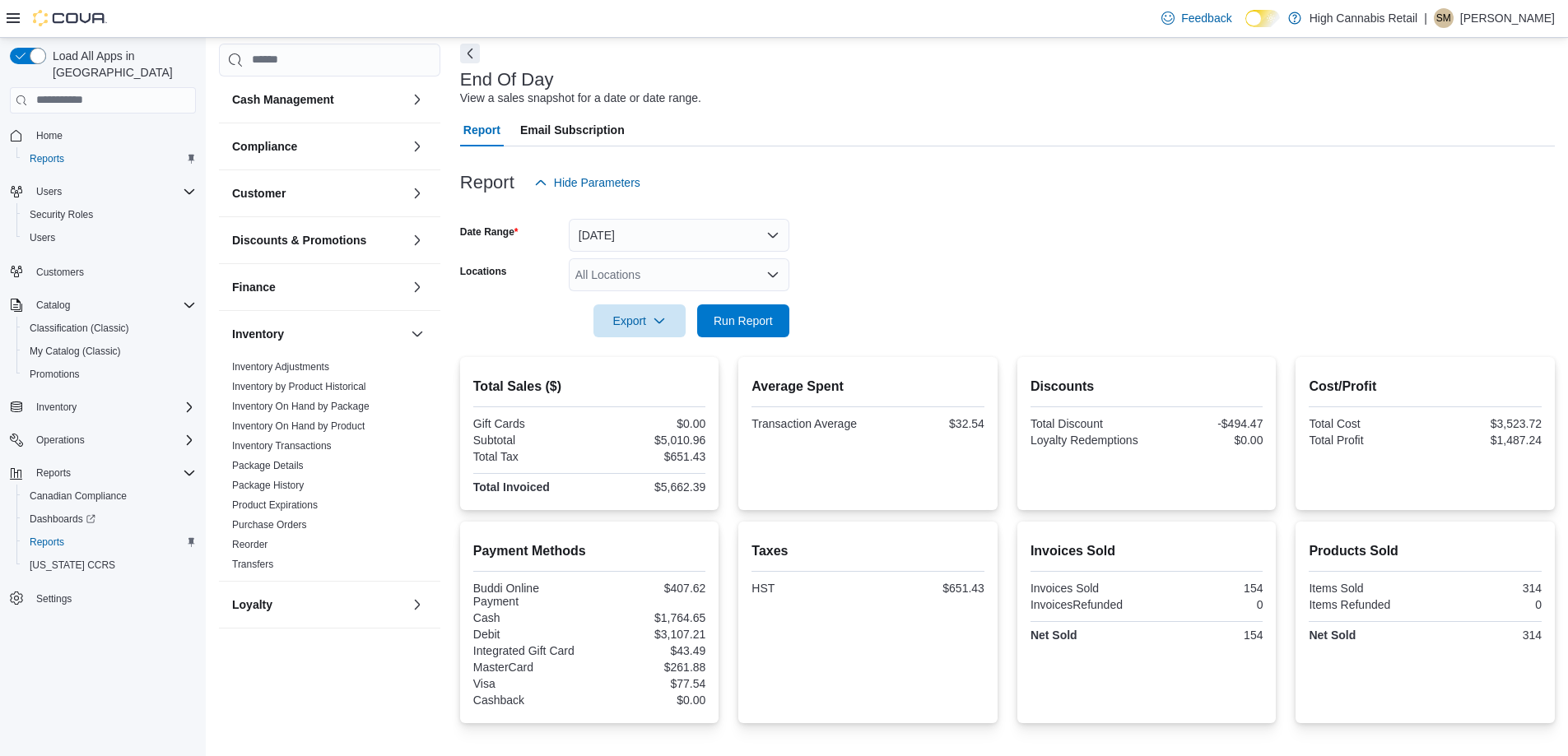
scroll to position [0, 0]
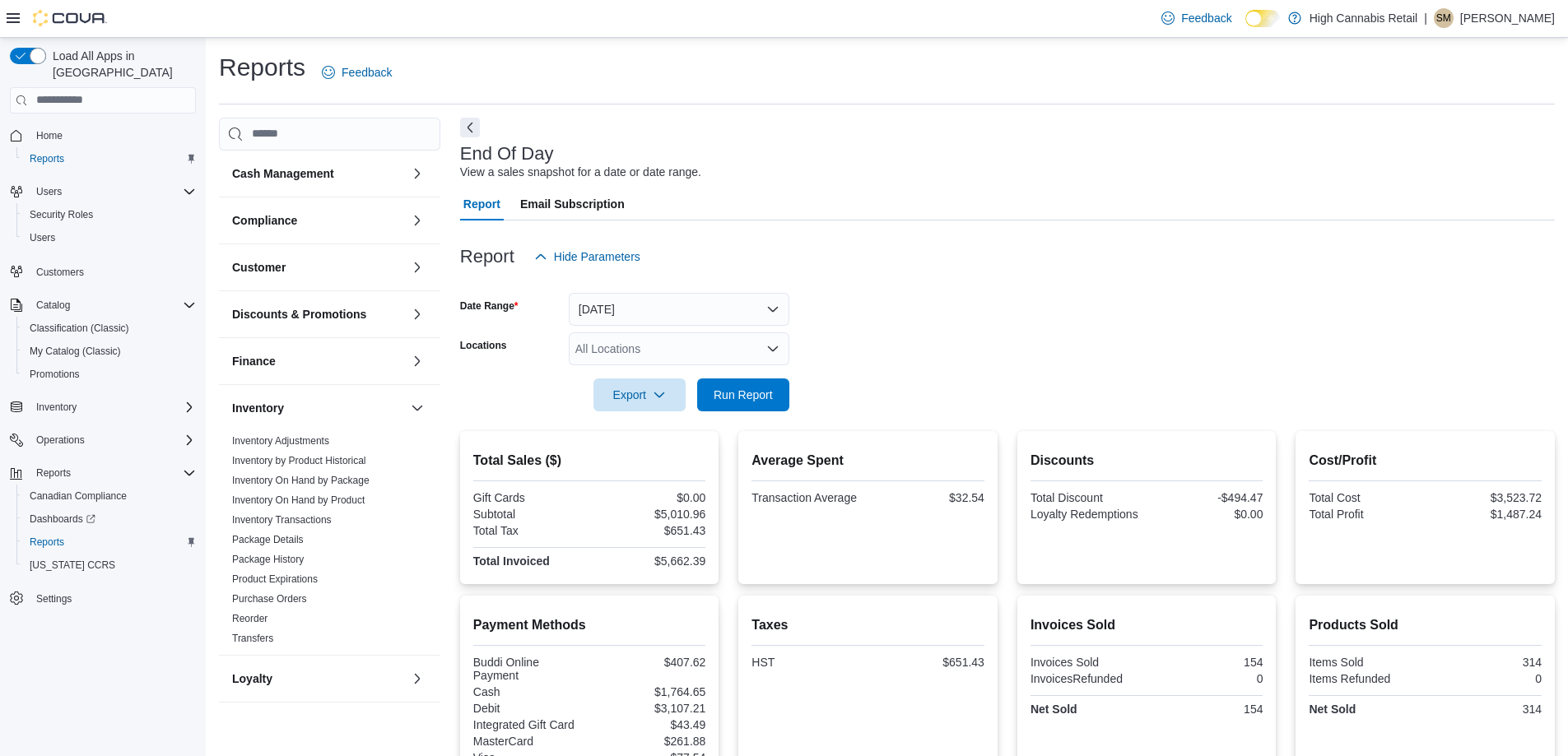
click at [1201, 492] on div "-$494.47" at bounding box center [1207, 498] width 113 height 13
click at [750, 391] on span "Run Report" at bounding box center [743, 394] width 59 height 17
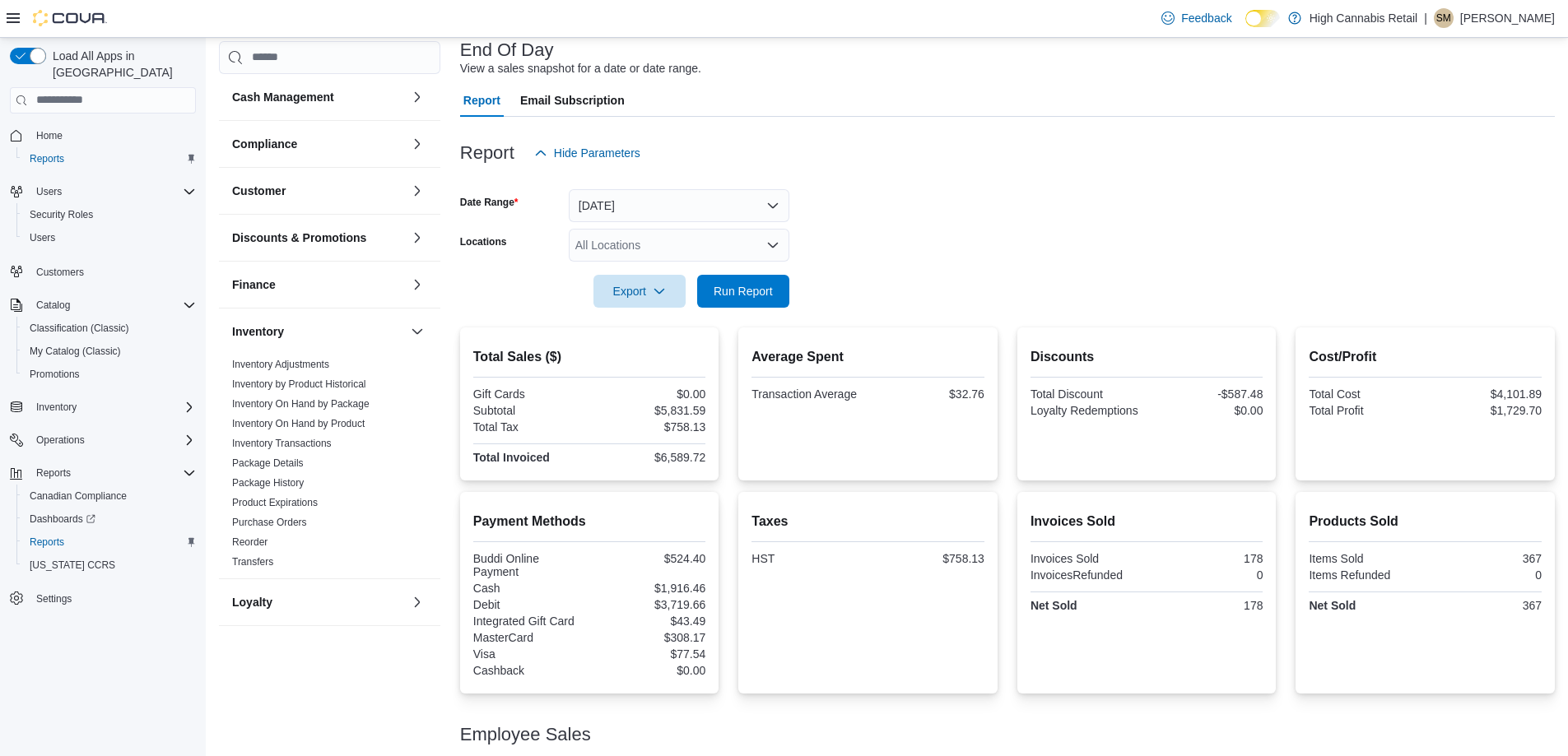
scroll to position [86, 0]
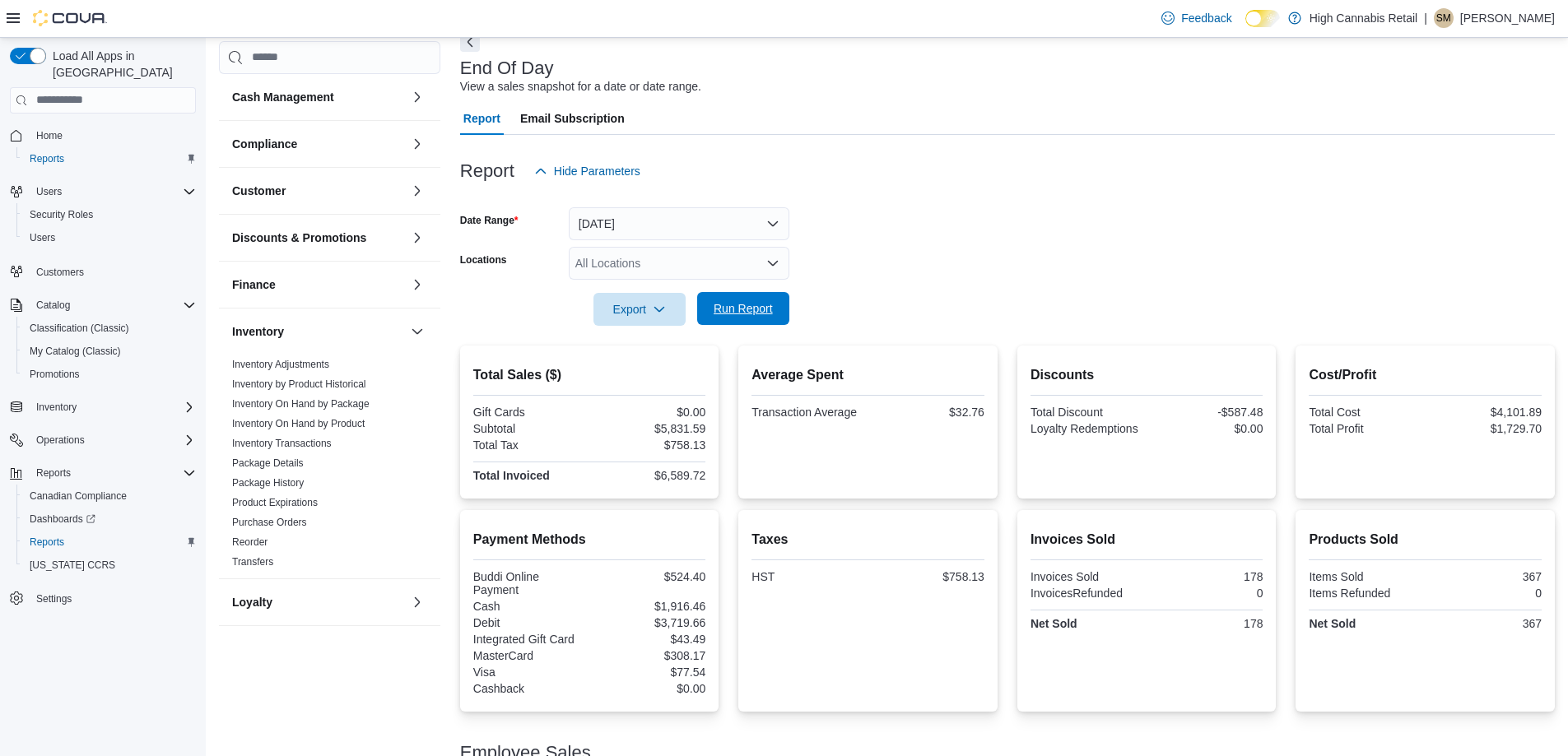
click at [743, 319] on span "Run Report" at bounding box center [743, 309] width 72 height 33
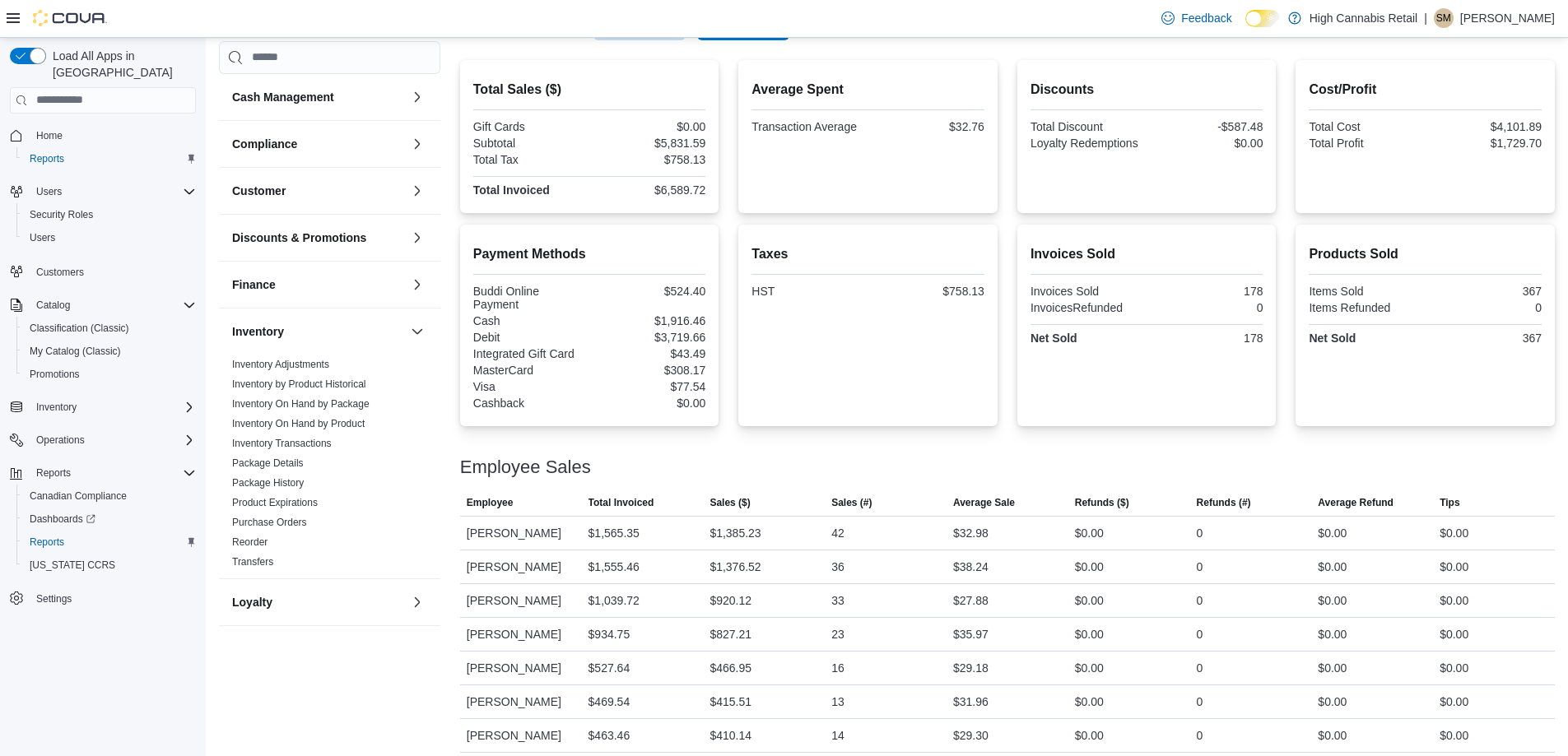
scroll to position [332, 0]
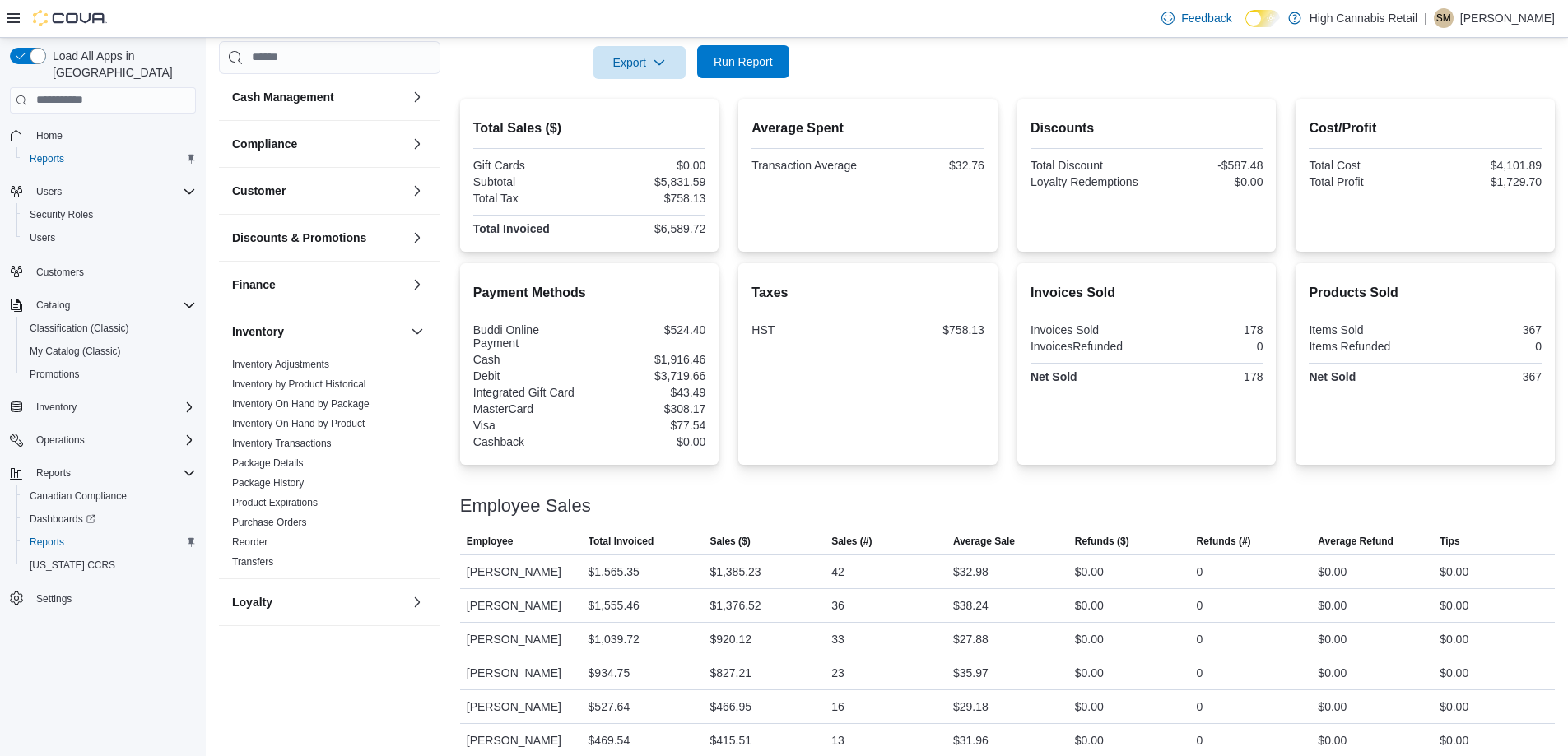
click at [754, 62] on span "Run Report" at bounding box center [743, 62] width 59 height 17
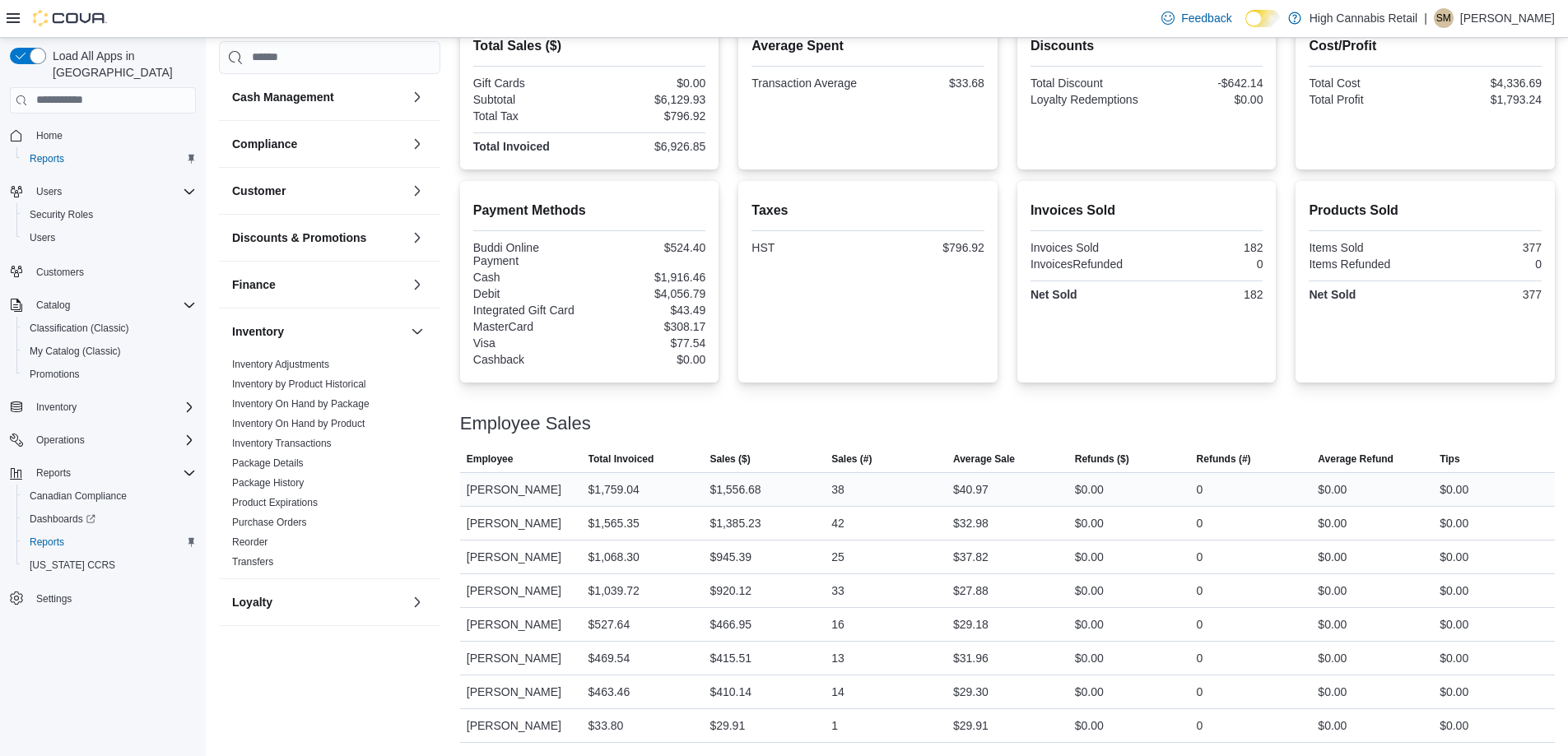
scroll to position [250, 0]
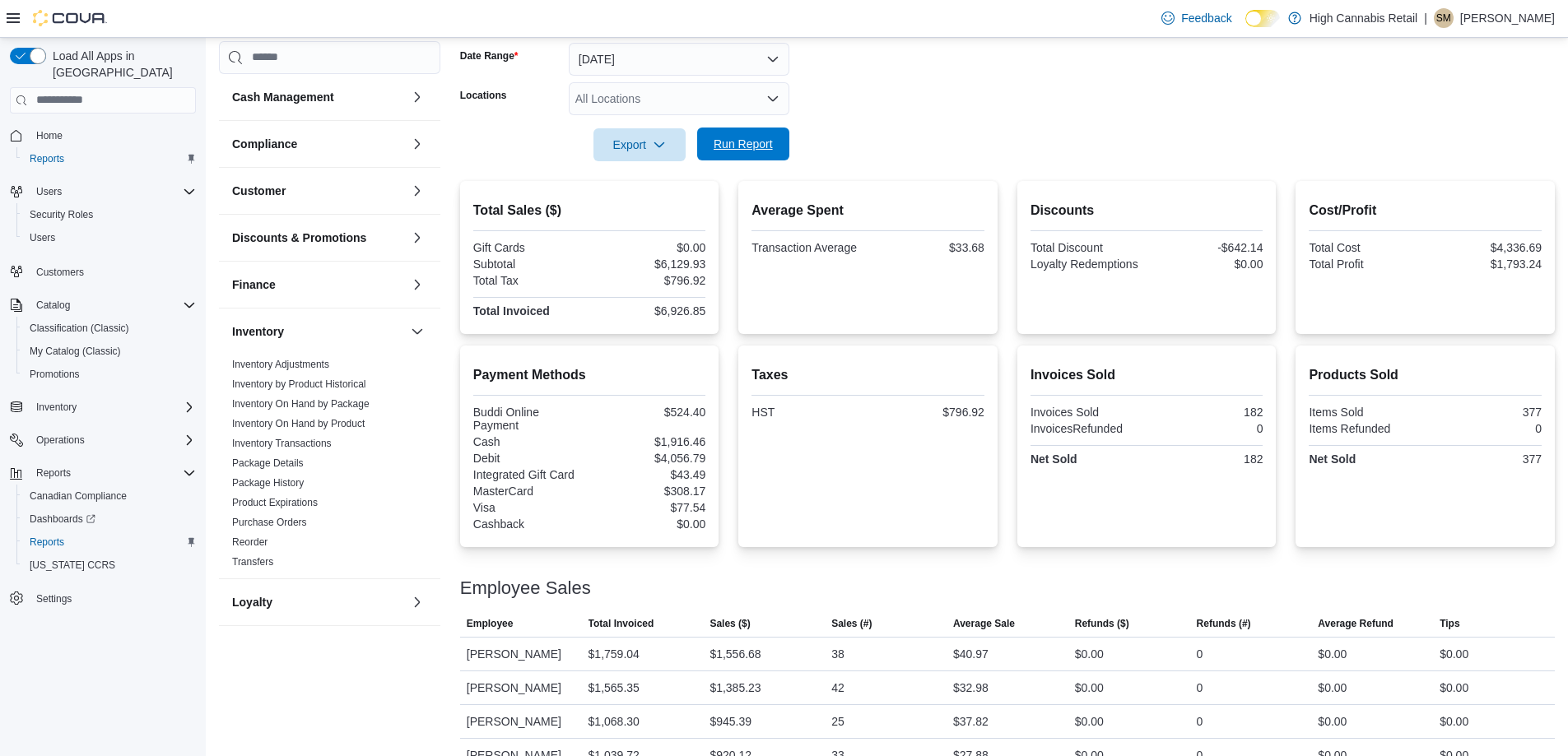
click at [735, 145] on span "Run Report" at bounding box center [743, 144] width 59 height 17
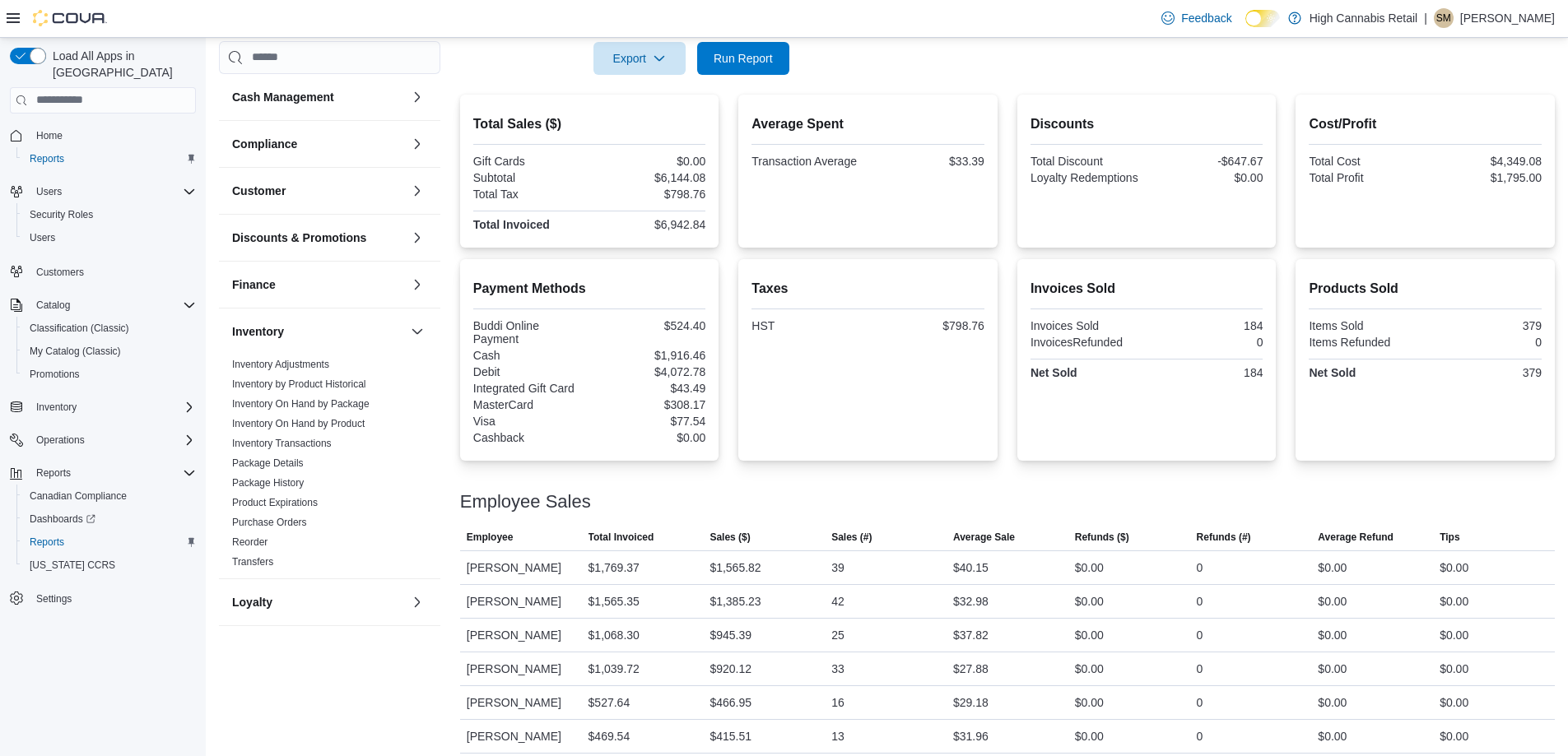
scroll to position [415, 0]
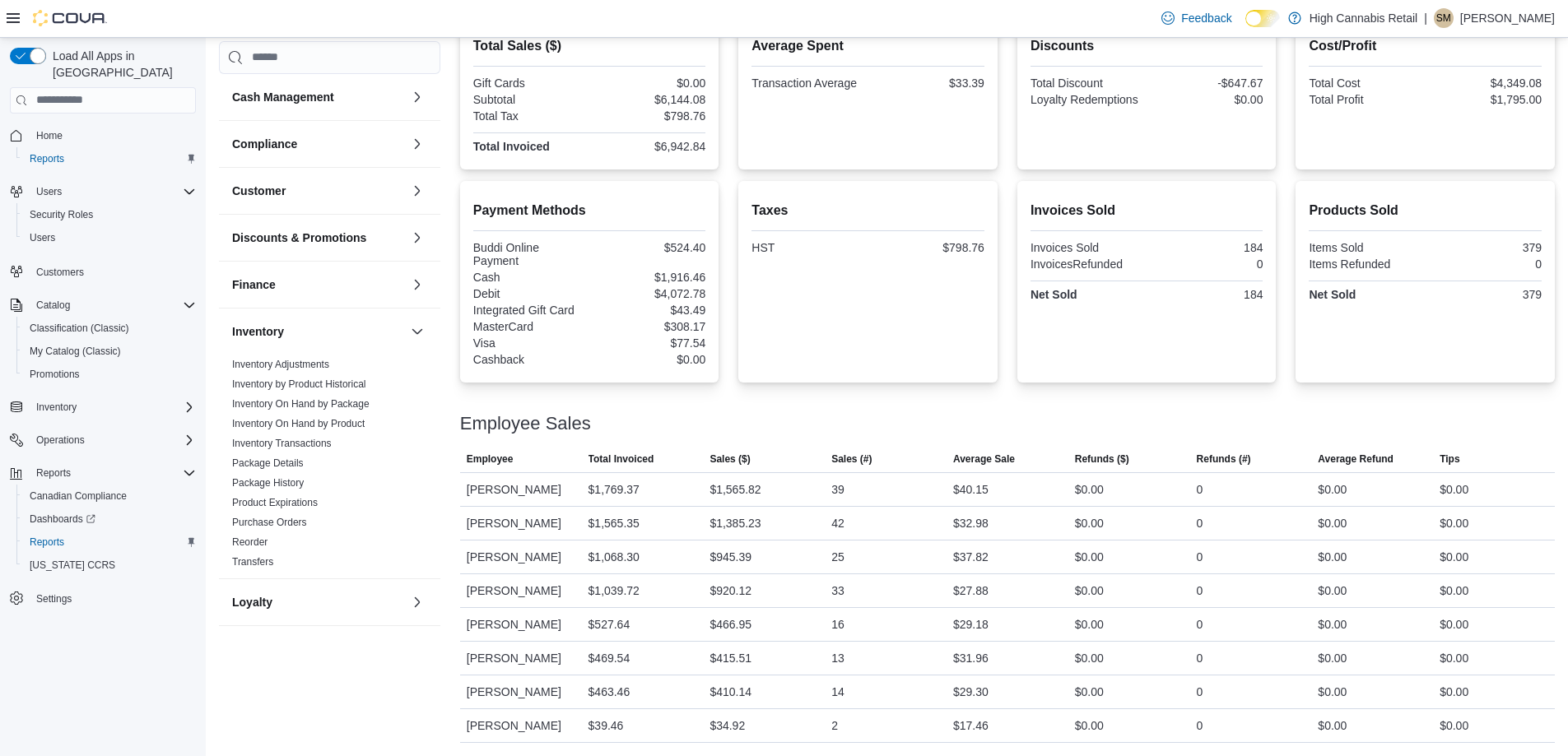
click at [800, 215] on h2 "Taxes" at bounding box center [868, 210] width 233 height 19
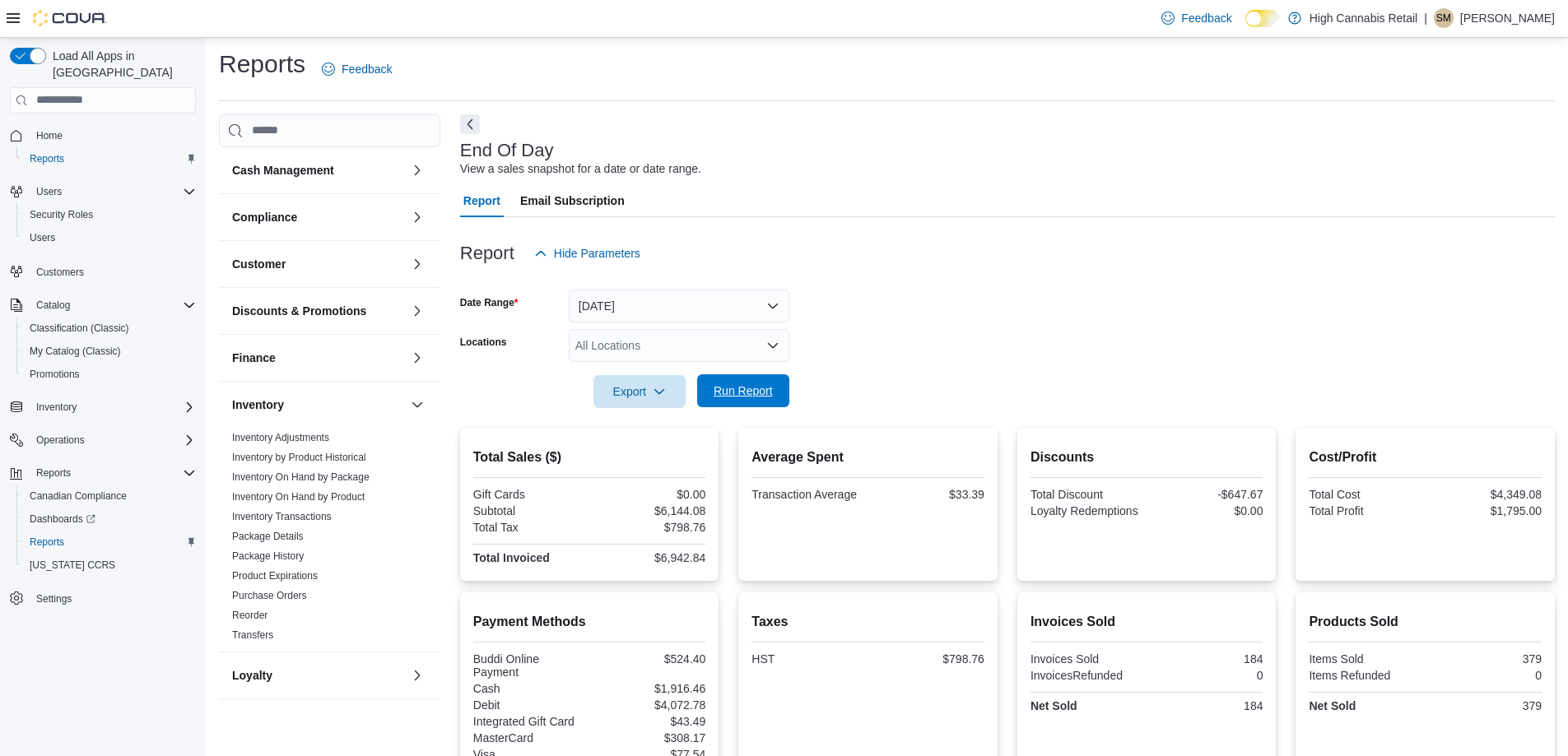
click at [743, 391] on span "Run Report" at bounding box center [743, 391] width 59 height 17
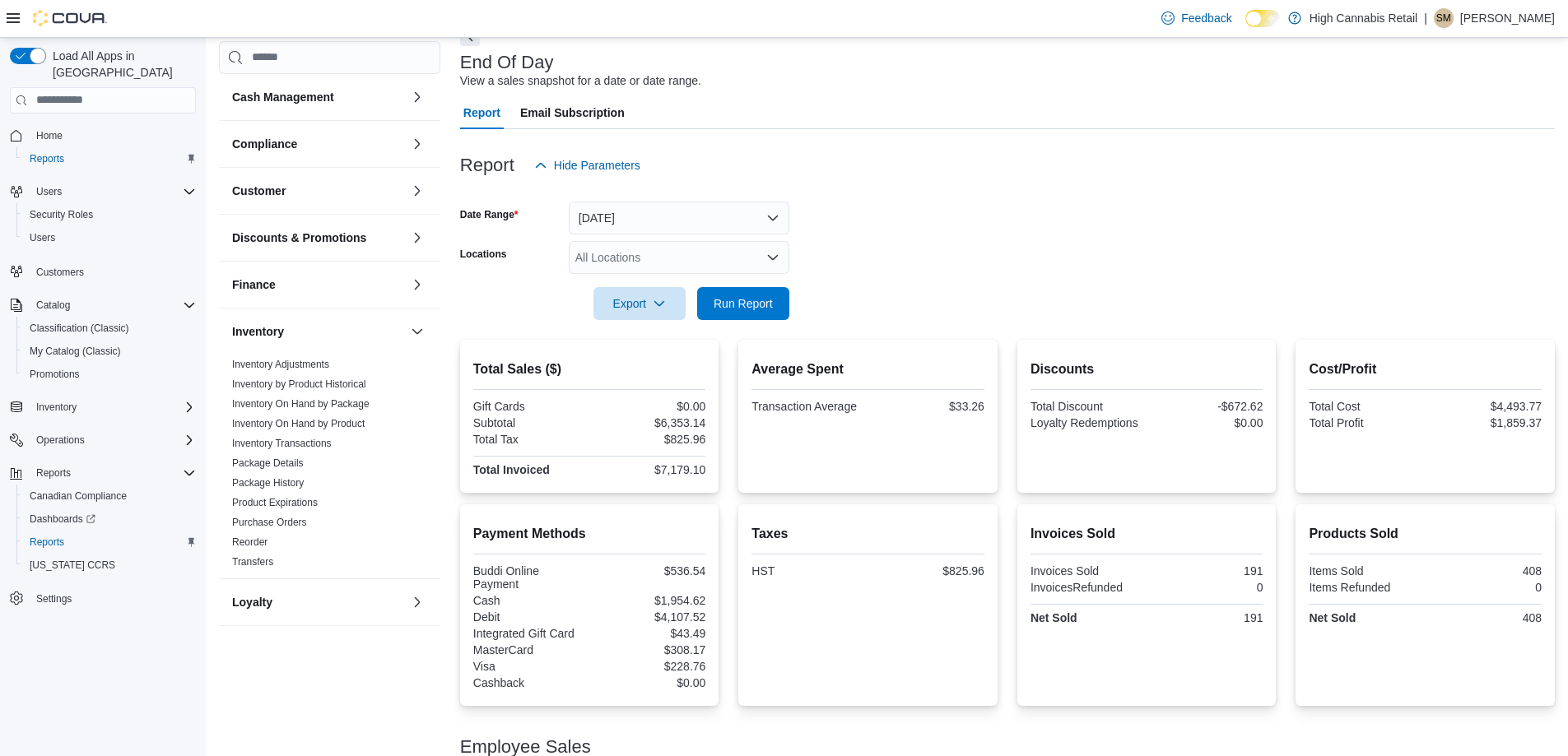
scroll to position [86, 0]
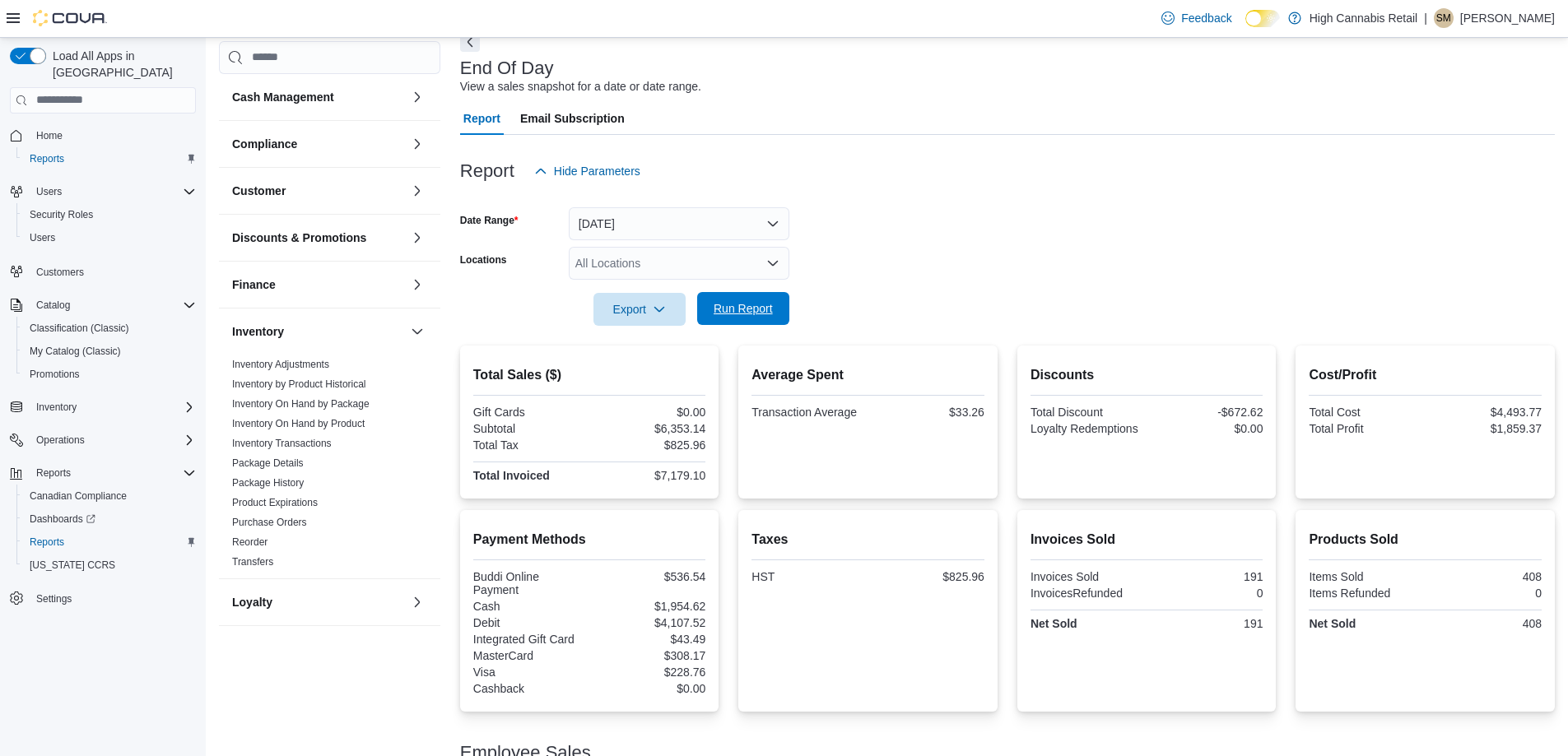
click at [747, 306] on span "Run Report" at bounding box center [743, 309] width 59 height 17
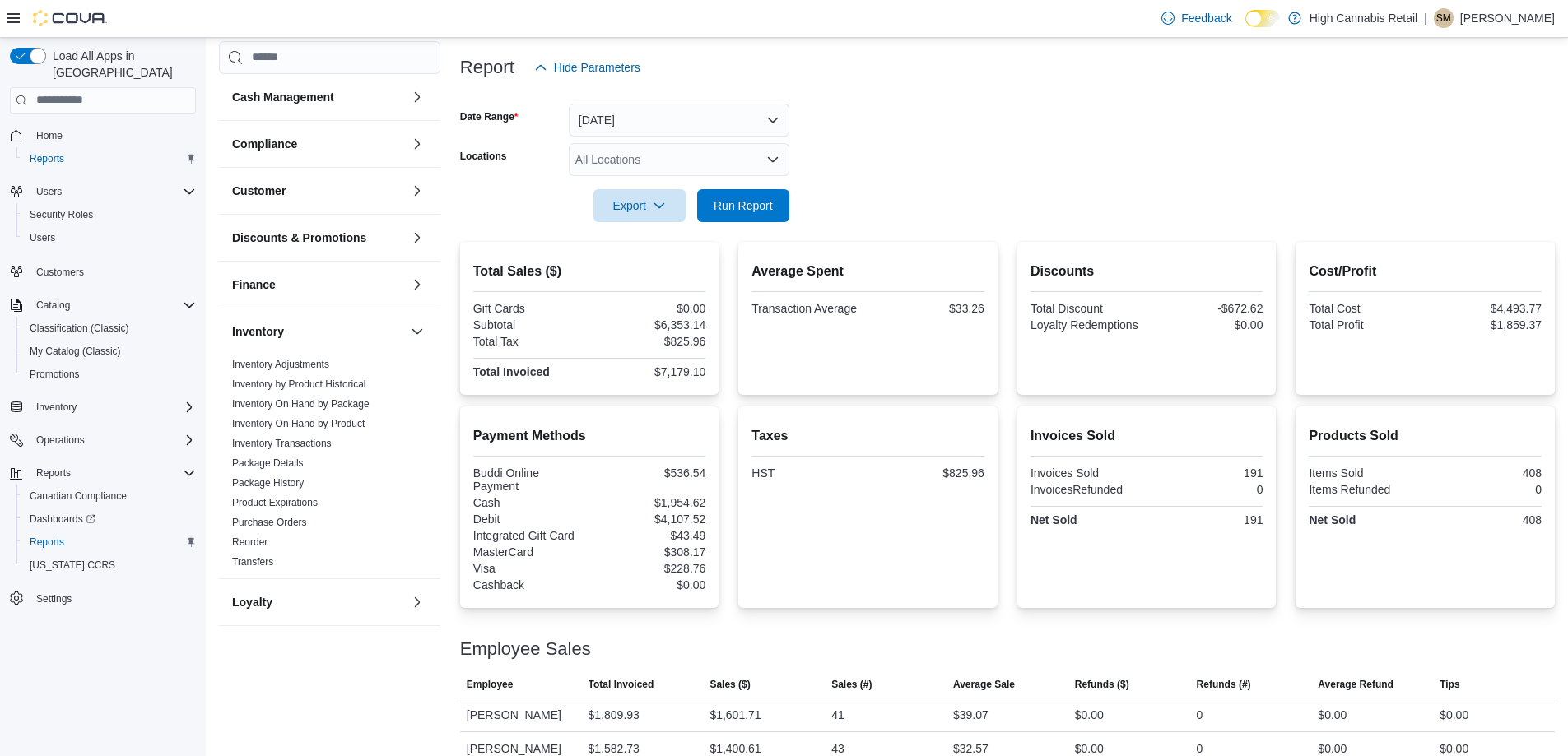
scroll to position [167, 0]
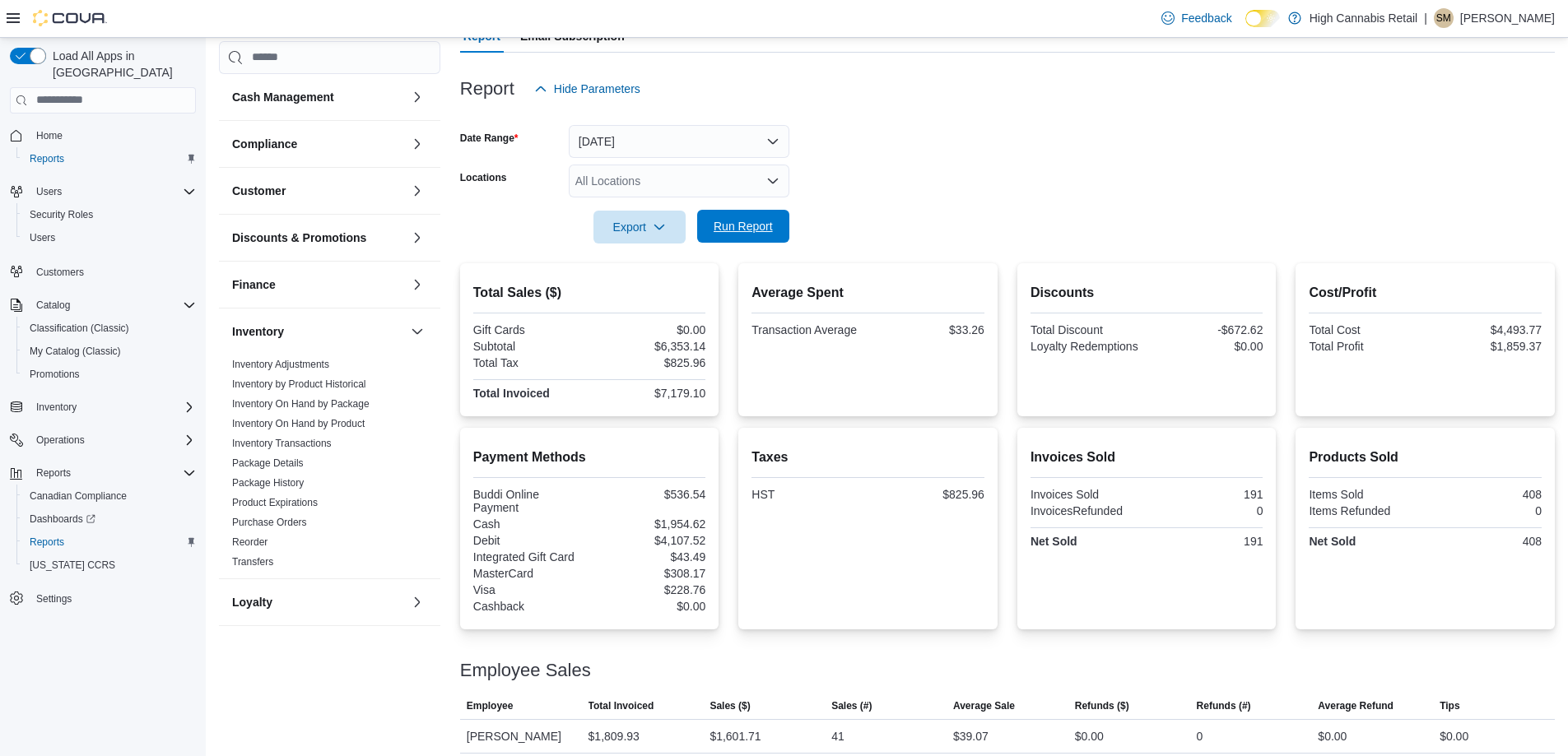
click at [741, 225] on span "Run Report" at bounding box center [743, 227] width 59 height 17
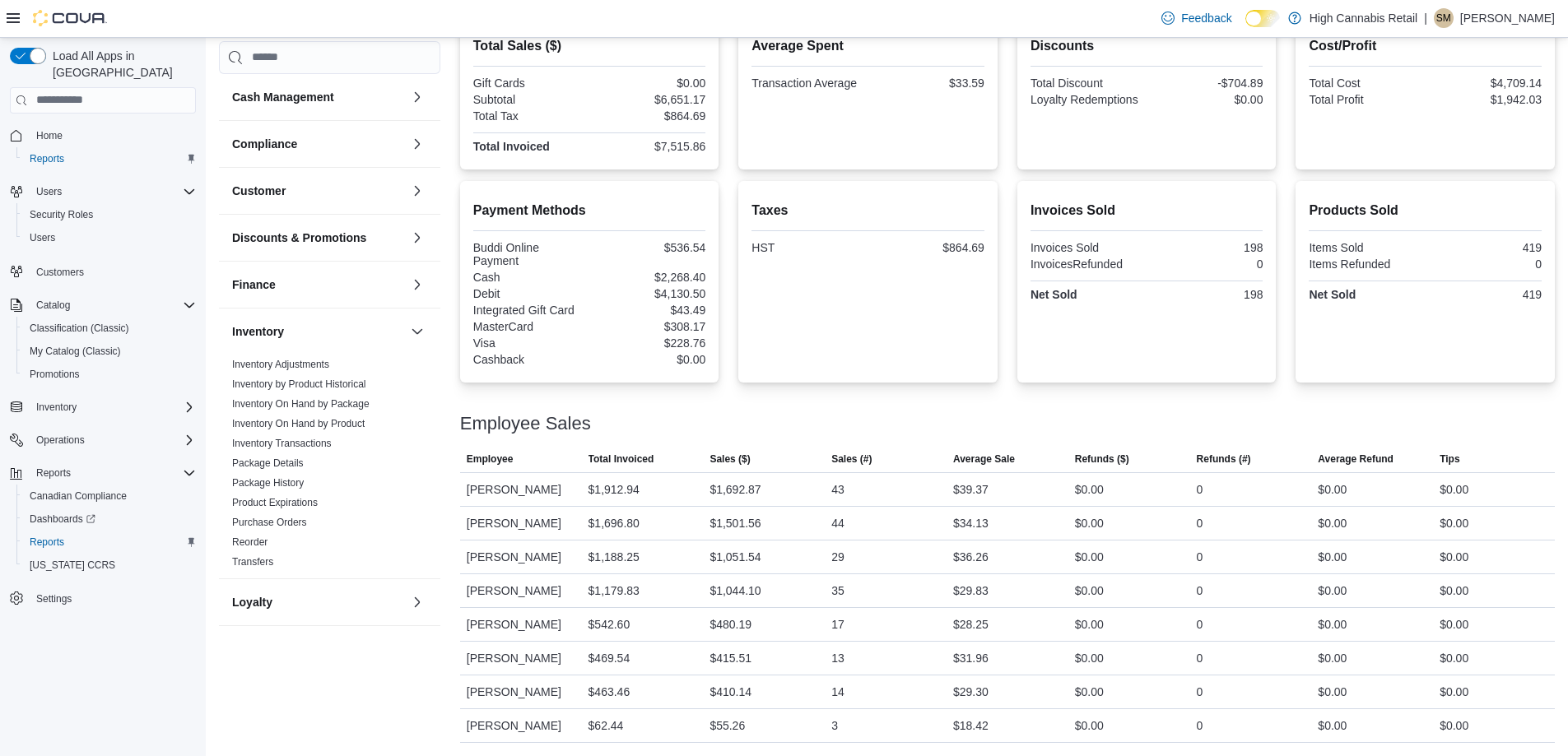
scroll to position [86, 0]
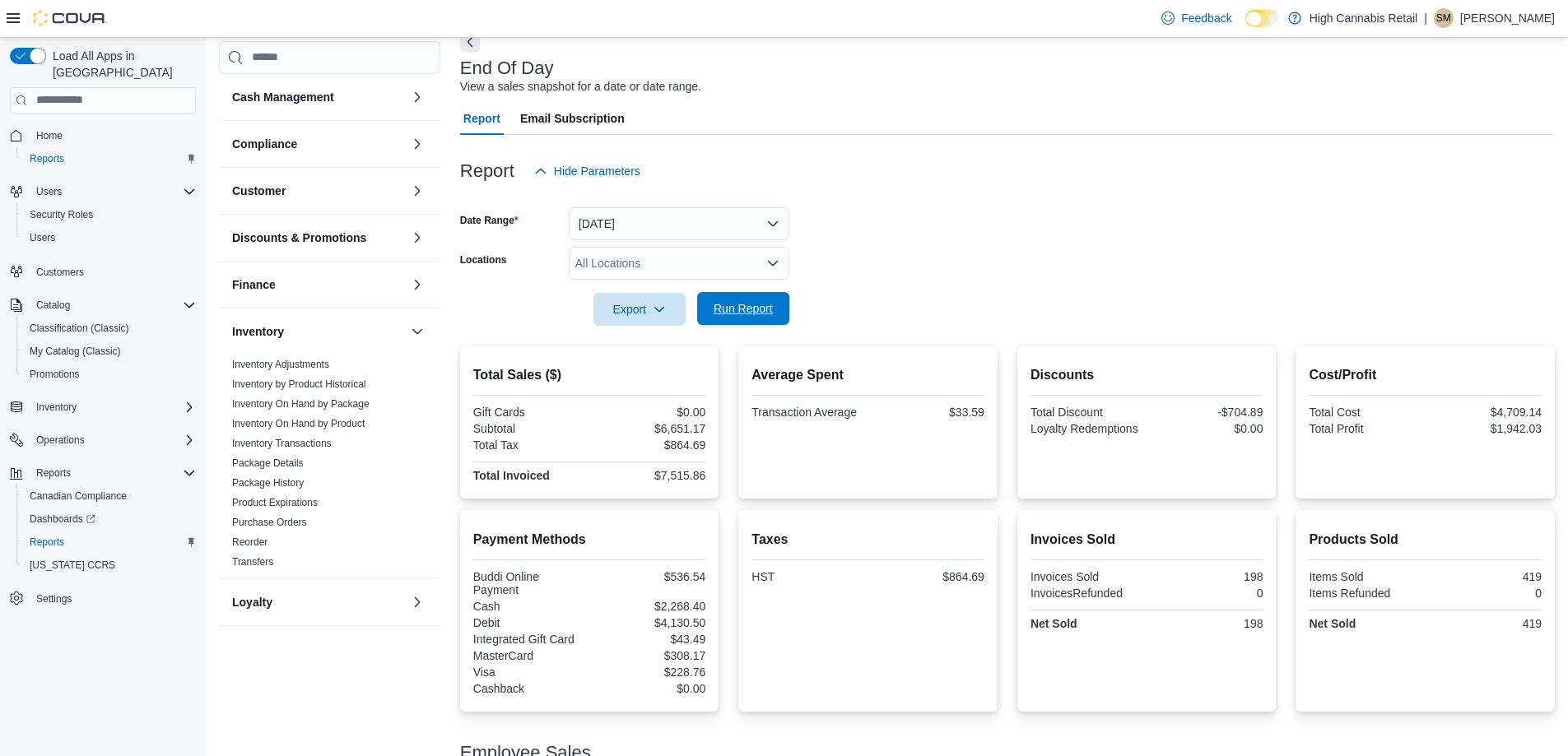
click at [719, 320] on span "Run Report" at bounding box center [743, 309] width 72 height 33
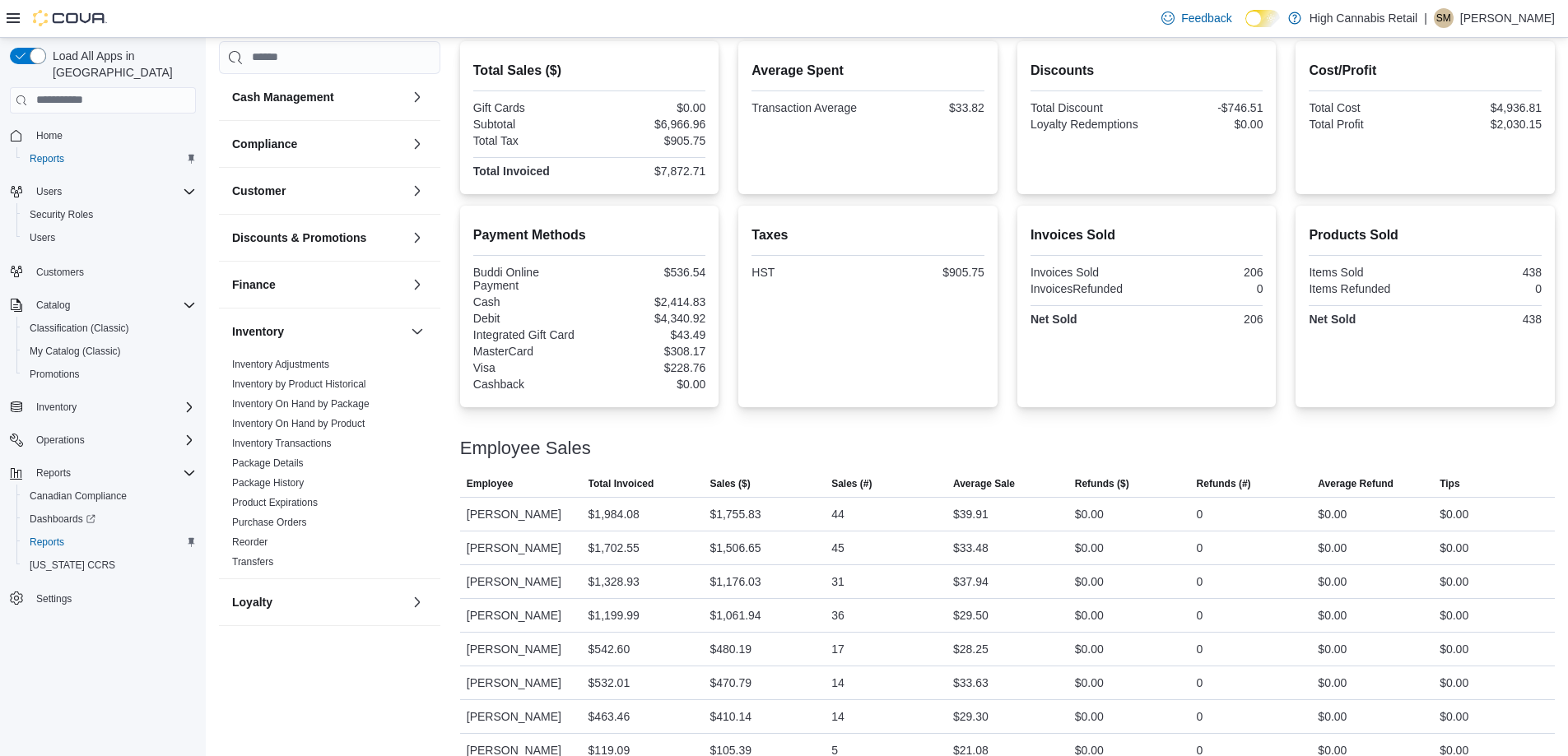
scroll to position [415, 0]
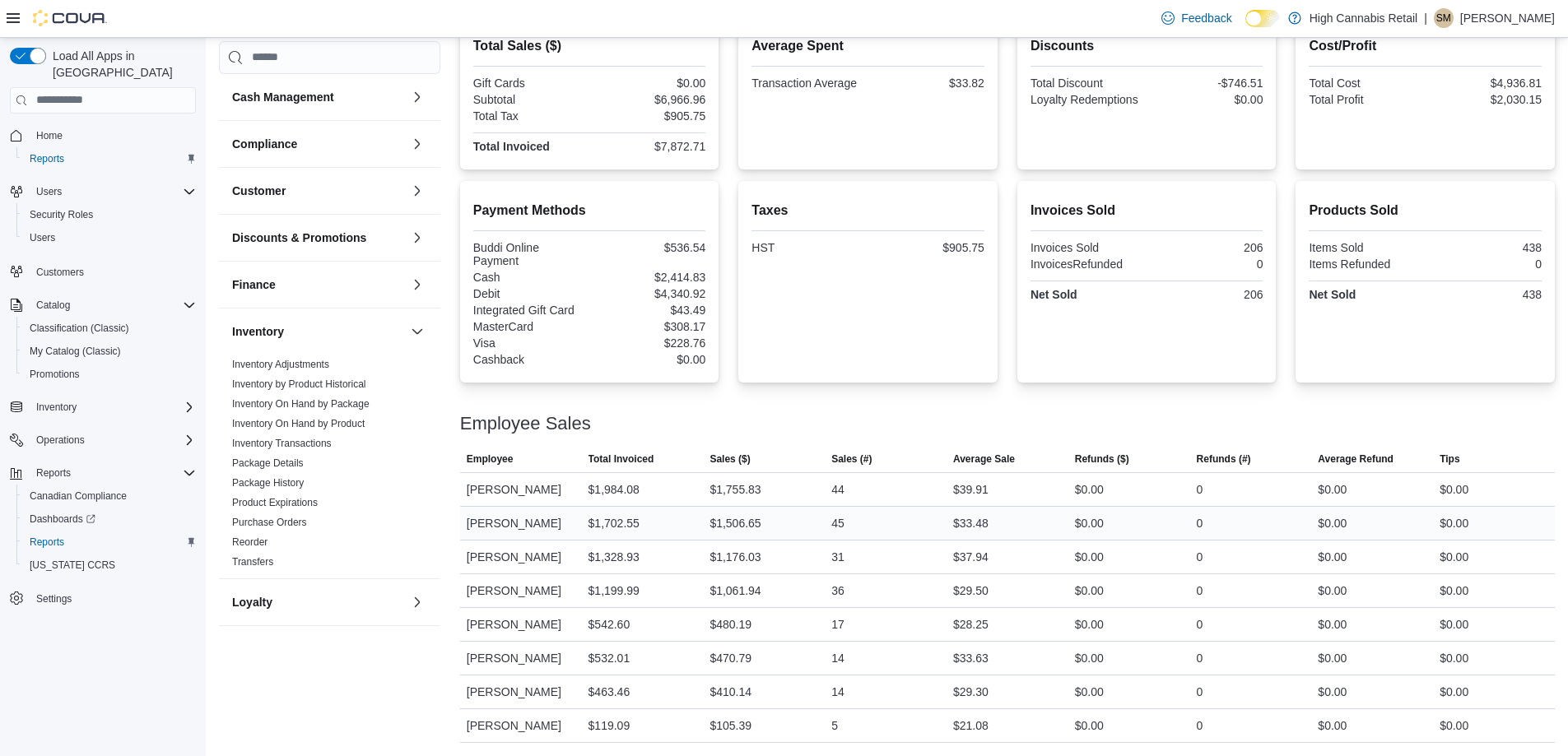
click at [1250, 510] on div "0" at bounding box center [1251, 524] width 122 height 33
